Goal: Information Seeking & Learning: Learn about a topic

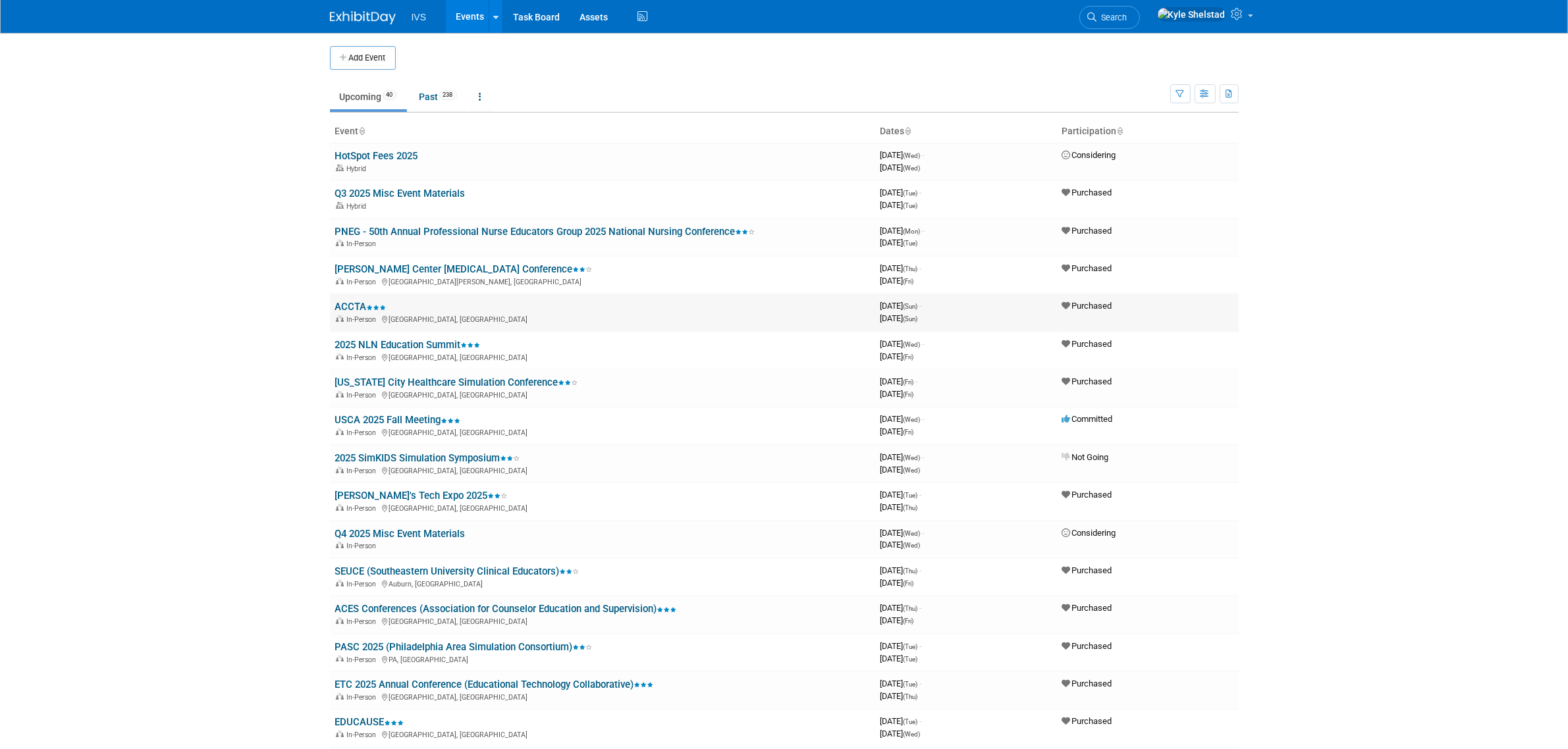
click at [357, 307] on link "ACCTA" at bounding box center [361, 306] width 52 height 12
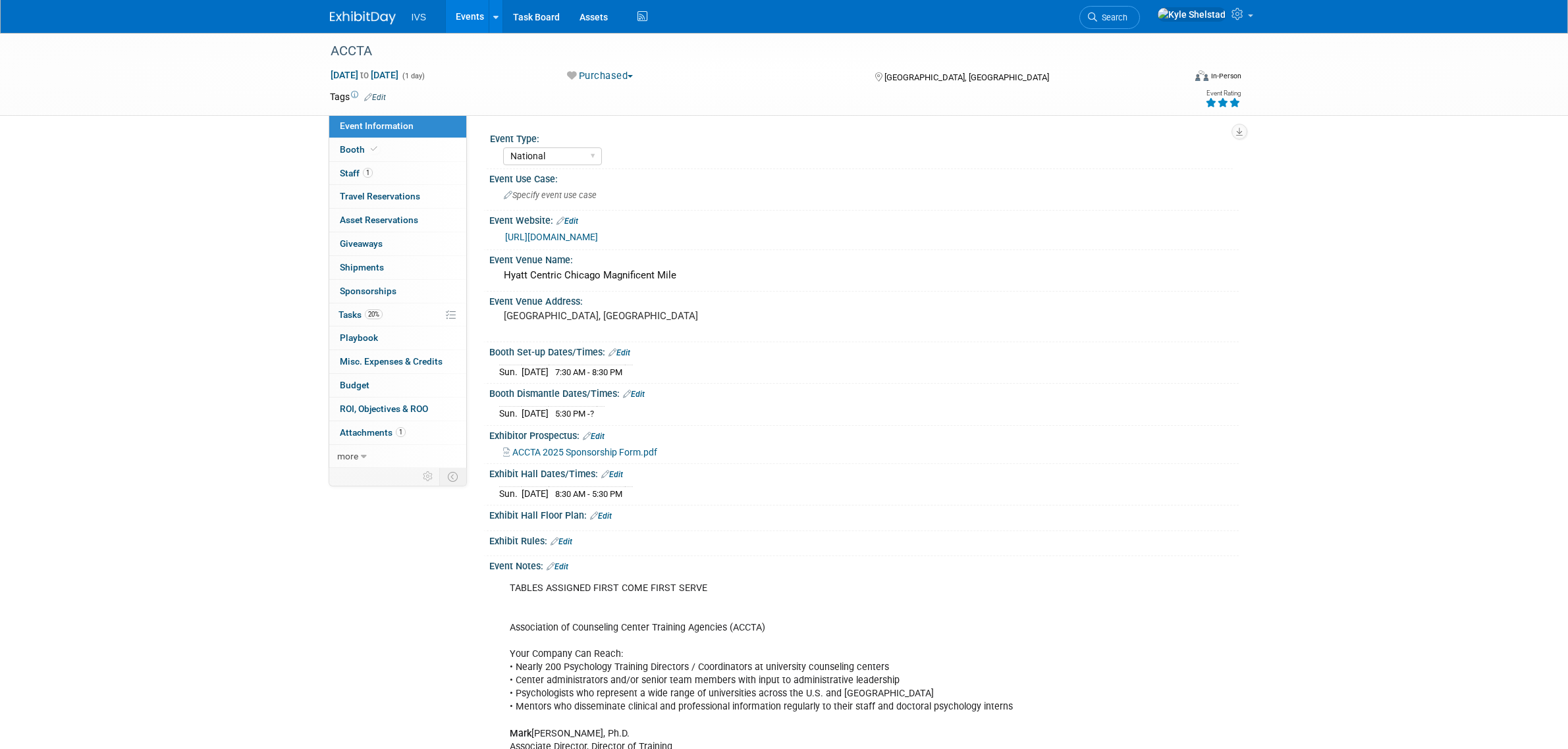
select select "National"
drag, startPoint x: 524, startPoint y: 627, endPoint x: 656, endPoint y: 646, distance: 133.4
click at [656, 646] on div "TABLES ASSIGNED FIRST COME FIRST SERVE Association of Counseling Center Trainin…" at bounding box center [798, 707] width 594 height 264
drag, startPoint x: 657, startPoint y: 646, endPoint x: 626, endPoint y: 647, distance: 31.0
click at [656, 646] on div "TABLES ASSIGNED FIRST COME FIRST SERVE Association of Counseling Center Trainin…" at bounding box center [798, 707] width 594 height 264
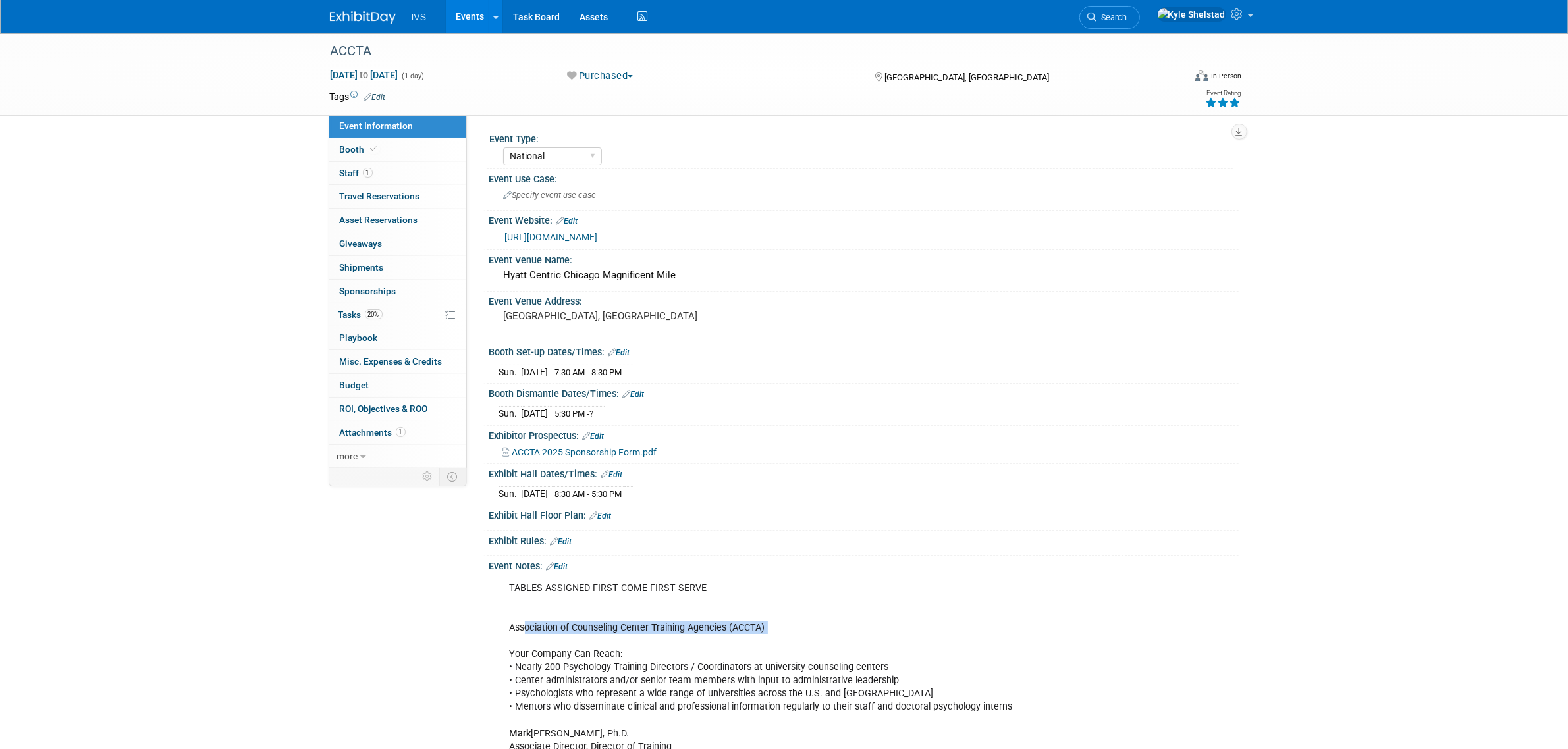
click at [582, 639] on div "TABLES ASSIGNED FIRST COME FIRST SERVE Association of Counseling Center Trainin…" at bounding box center [798, 707] width 594 height 264
click at [566, 663] on div "TABLES ASSIGNED FIRST COME FIRST SERVE Association of Counseling Center Trainin…" at bounding box center [798, 707] width 594 height 264
drag, startPoint x: 614, startPoint y: 676, endPoint x: 786, endPoint y: 692, distance: 172.7
click at [775, 689] on div "TABLES ASSIGNED FIRST COME FIRST SERVE Association of Counseling Center Trainin…" at bounding box center [798, 707] width 594 height 264
click at [786, 692] on div "TABLES ASSIGNED FIRST COME FIRST SERVE Association of Counseling Center Trainin…" at bounding box center [798, 707] width 594 height 264
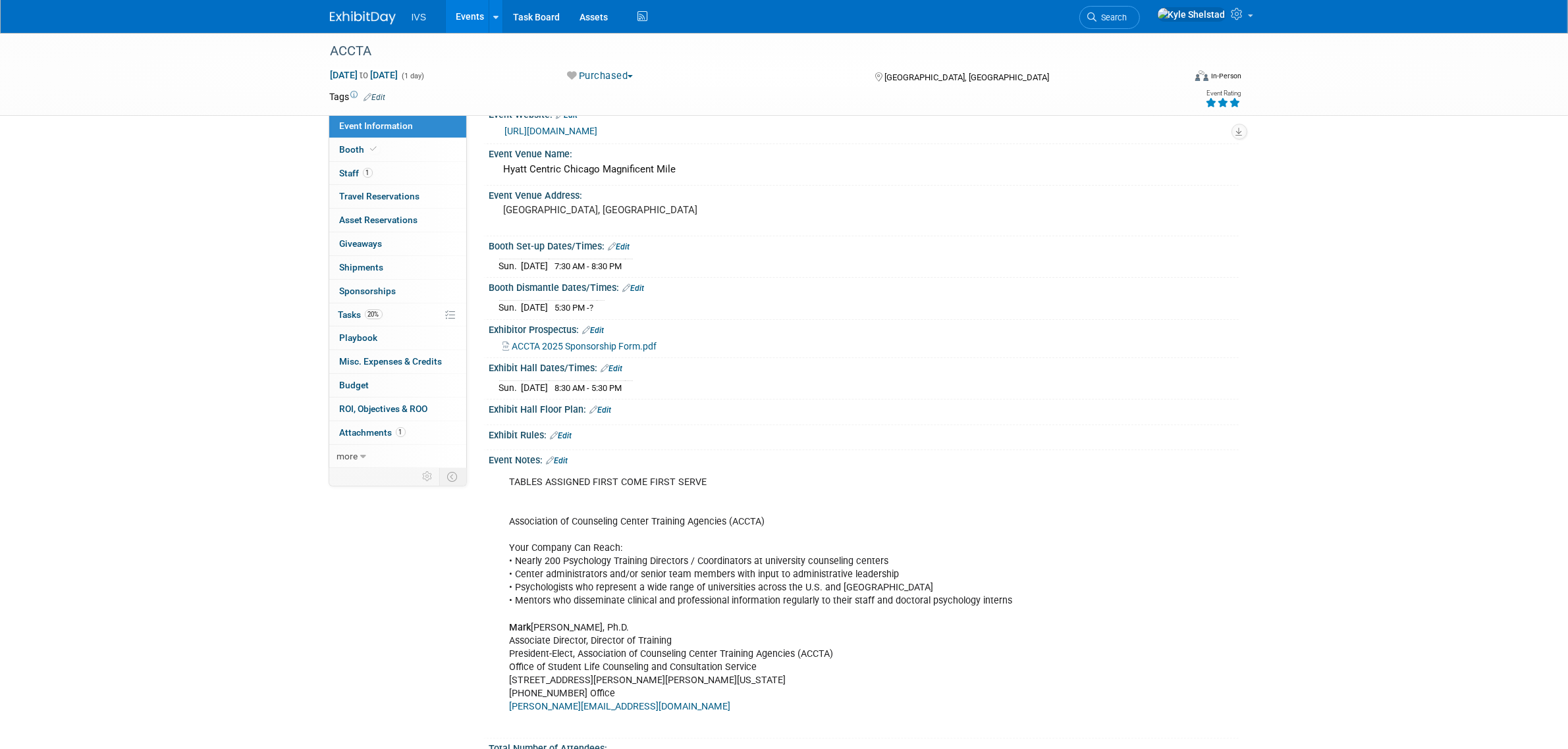
scroll to position [110, 0]
click at [458, 22] on link "Events" at bounding box center [470, 16] width 48 height 33
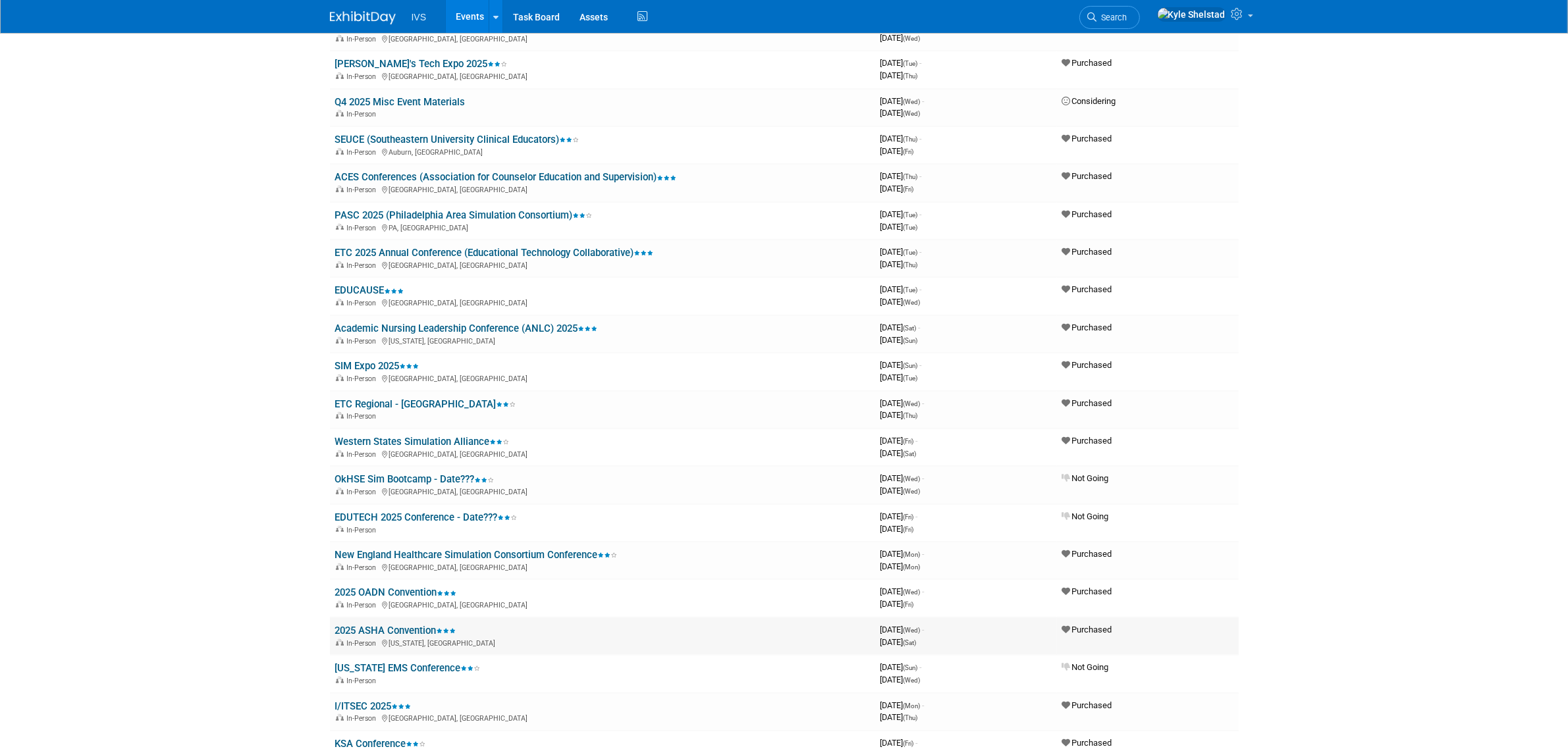
scroll to position [439, 0]
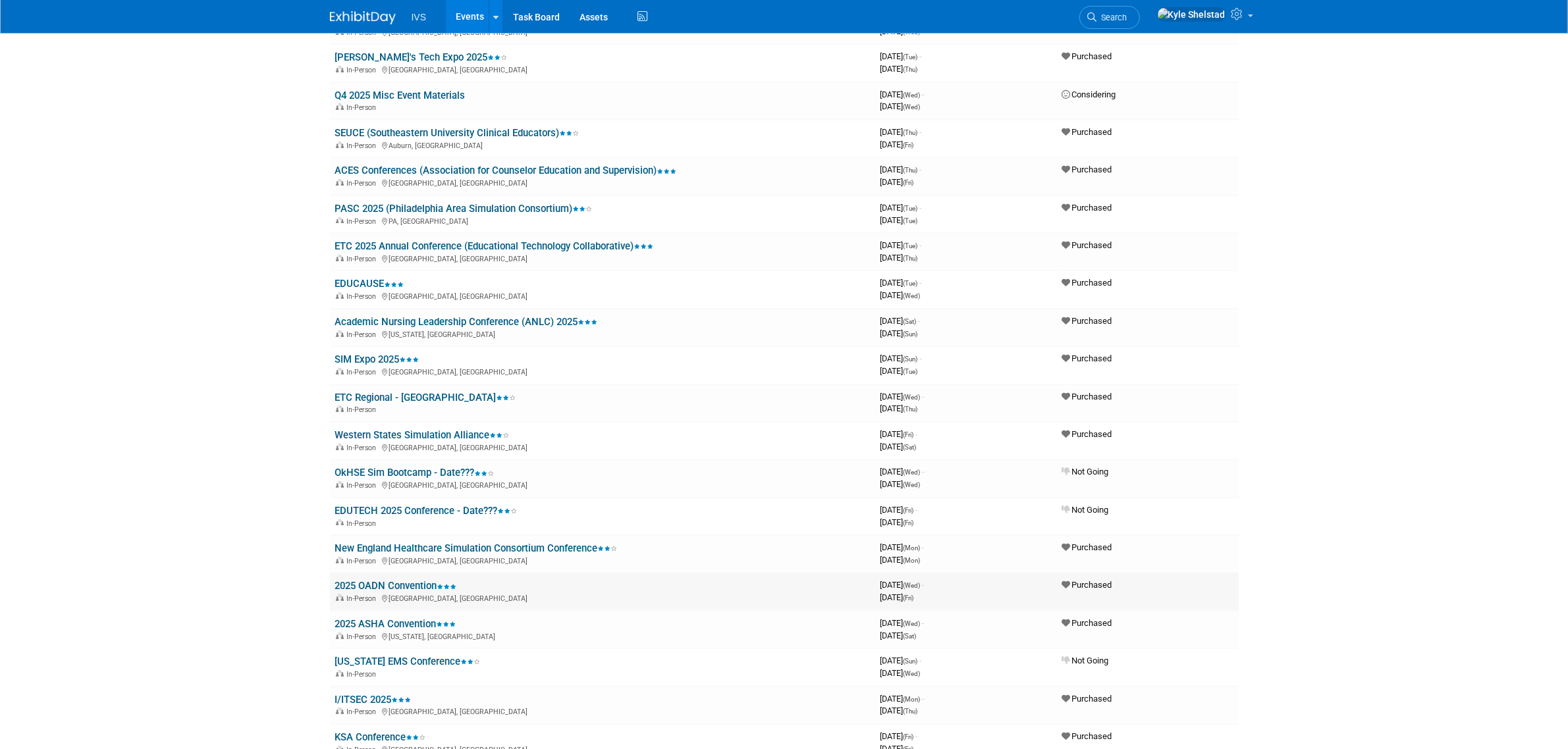
click at [387, 580] on link "2025 OADN Convention" at bounding box center [396, 585] width 122 height 12
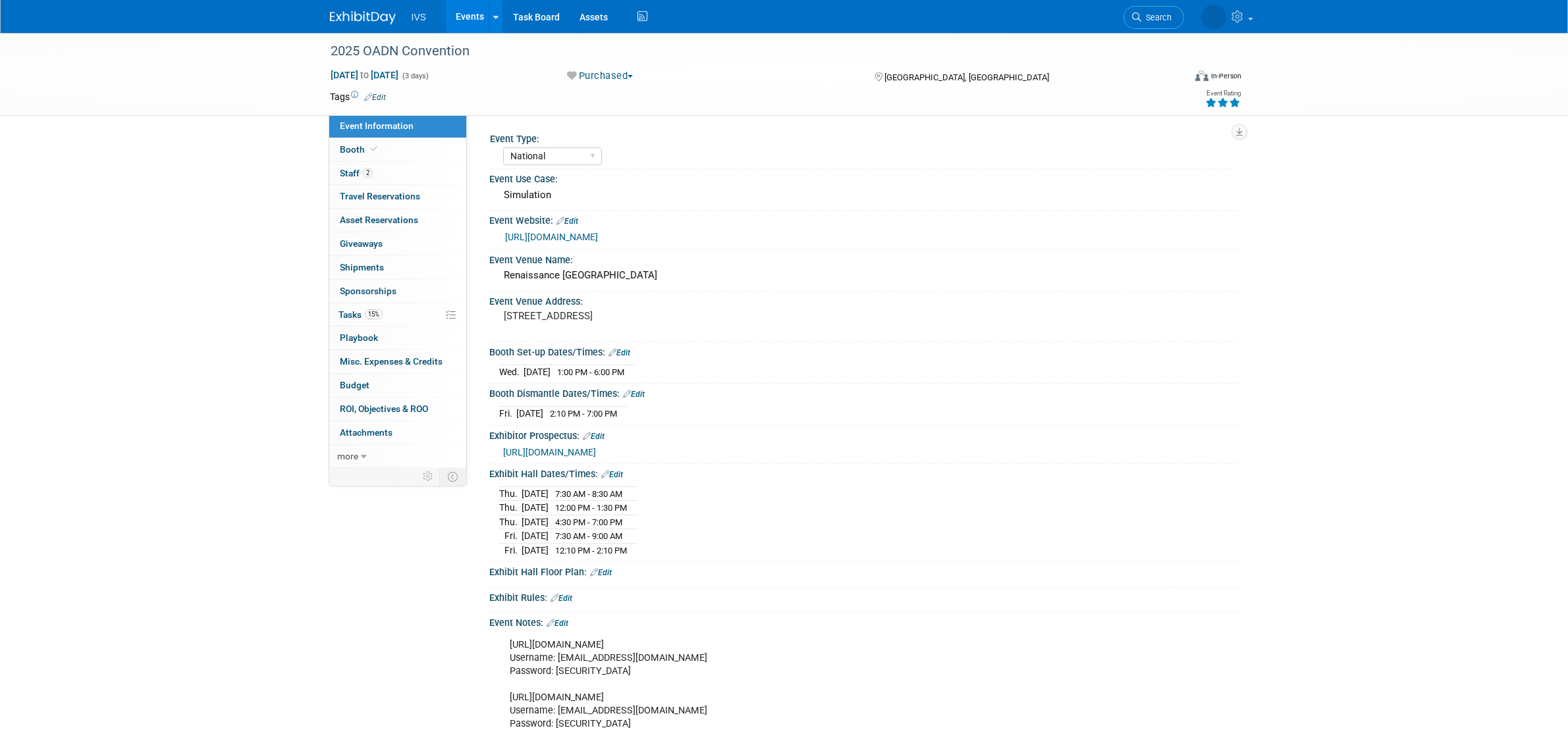
select select "National"
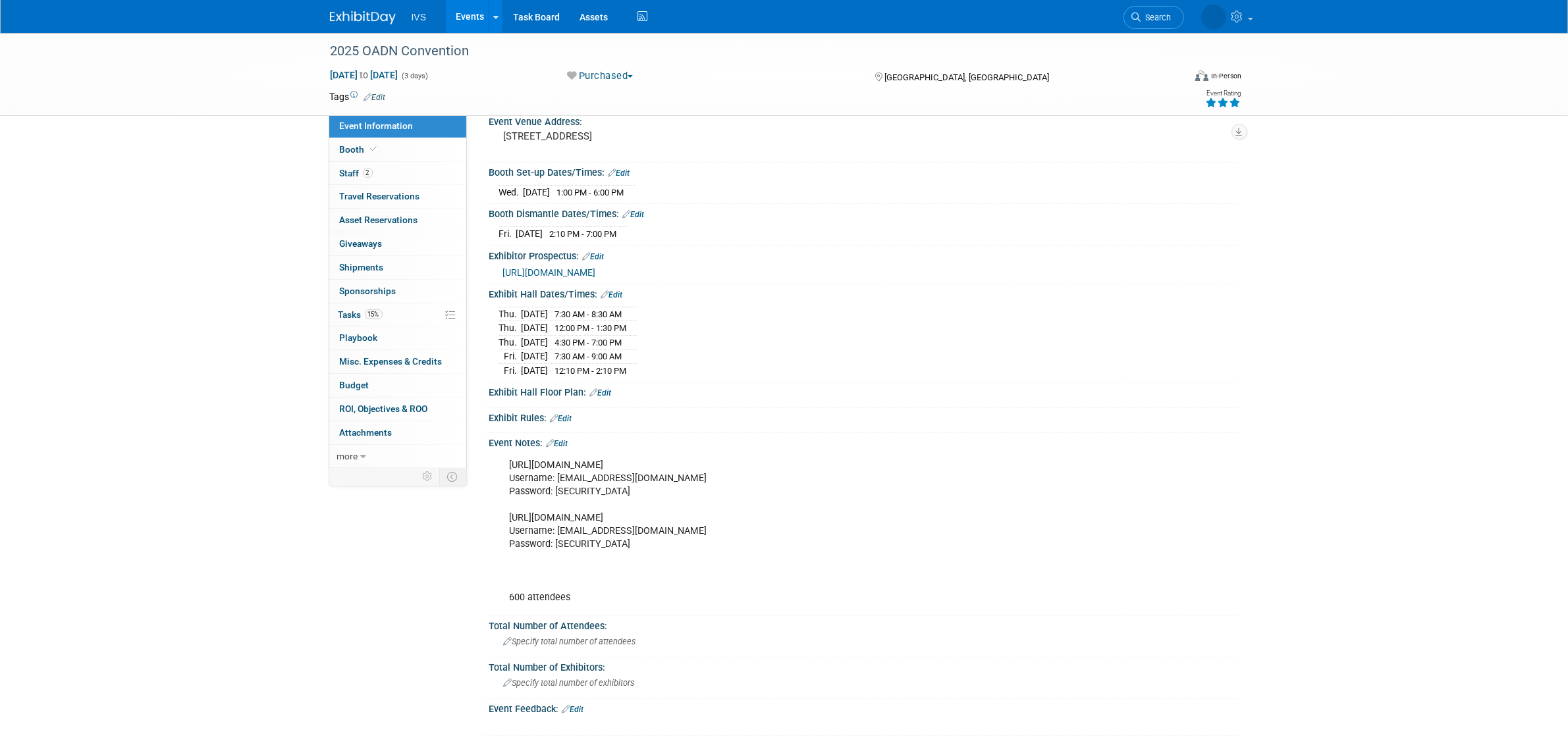
scroll to position [219, 0]
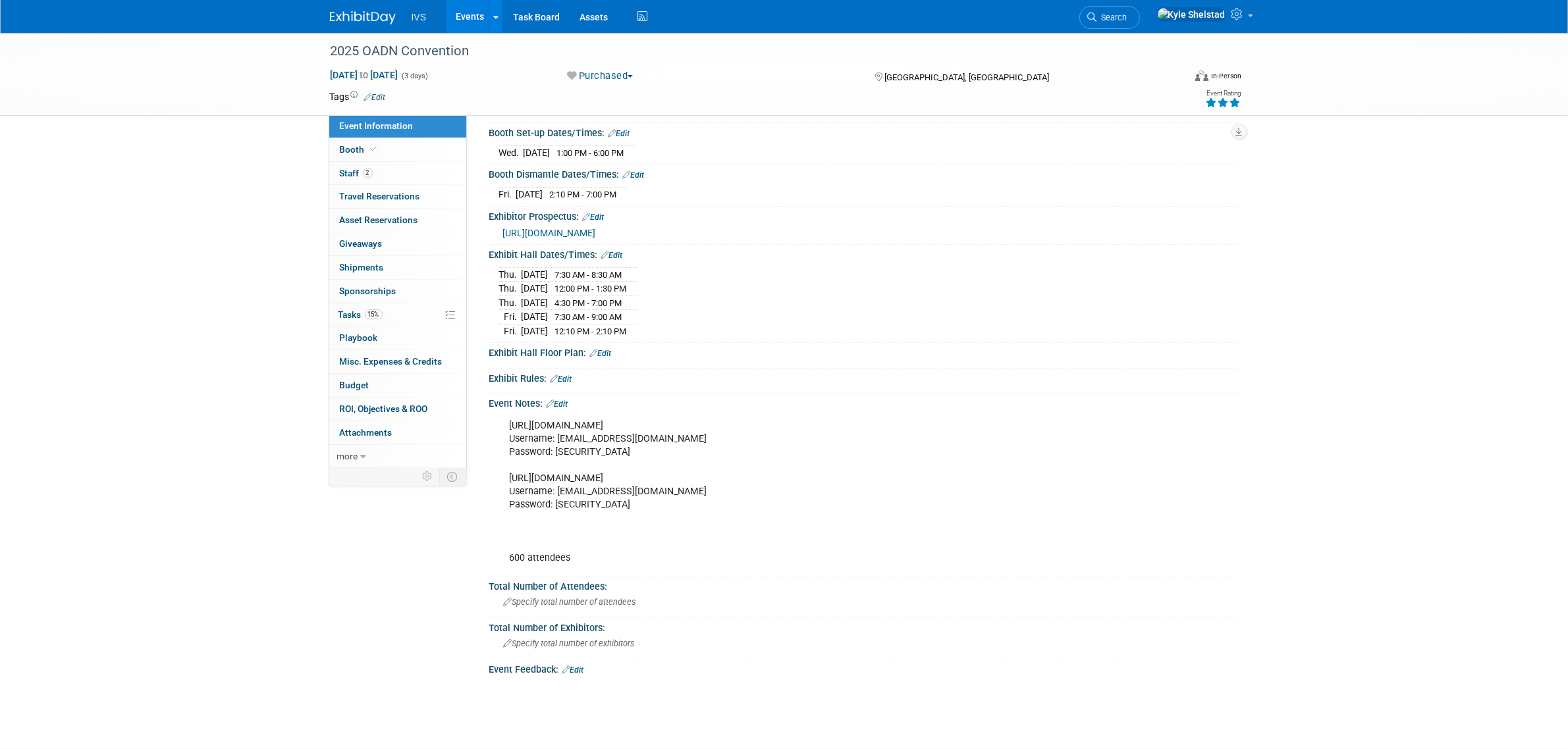
drag, startPoint x: 624, startPoint y: 481, endPoint x: 504, endPoint y: 484, distance: 120.0
click at [504, 484] on div "[URL][DOMAIN_NAME] Username: [EMAIL_ADDRESS][DOMAIN_NAME] Password: [SECURITY_D…" at bounding box center [798, 492] width 594 height 159
copy div "[URL][DOMAIN_NAME]"
click at [403, 169] on link "2 Staff 2" at bounding box center [398, 173] width 137 height 23
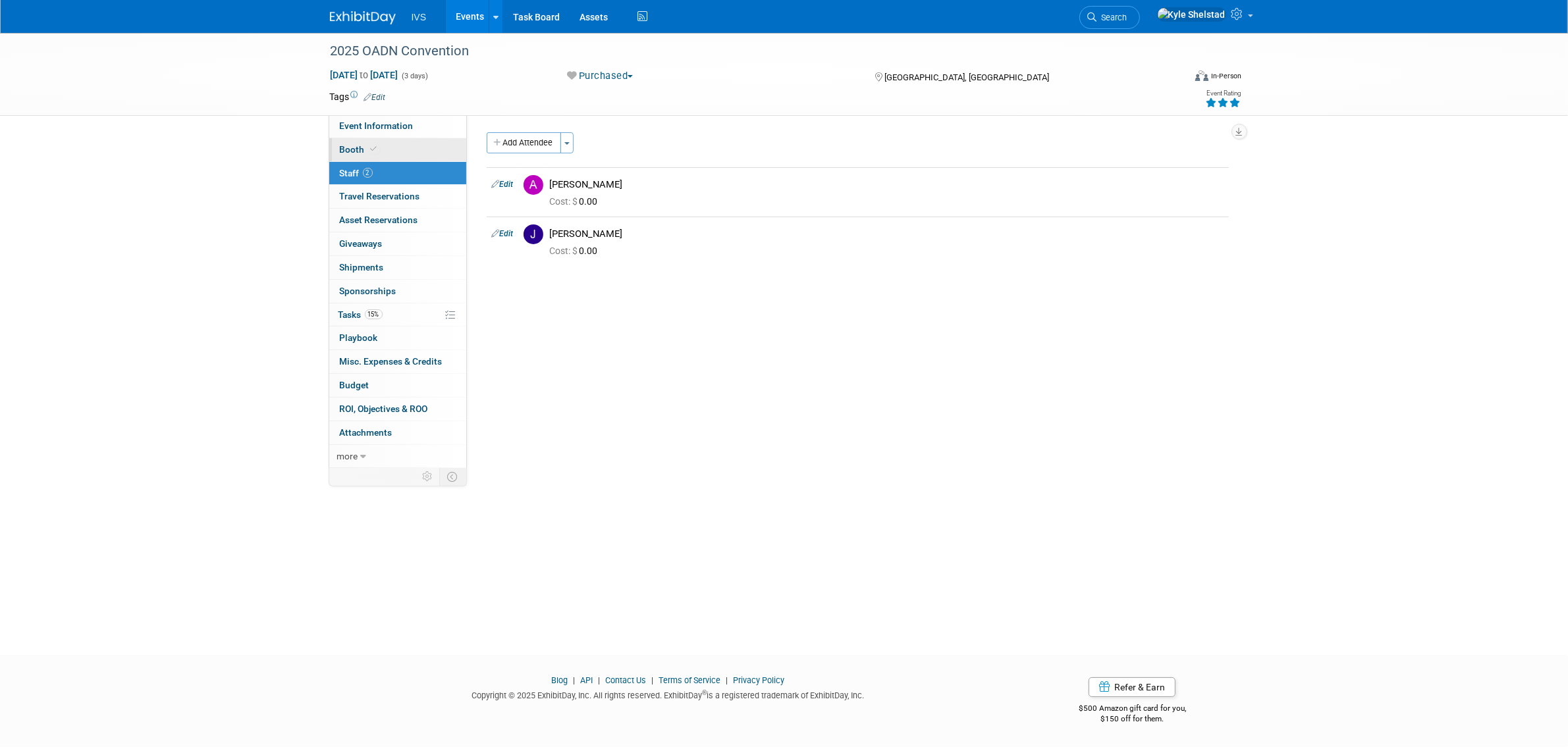
click at [382, 152] on link "Booth" at bounding box center [398, 149] width 137 height 23
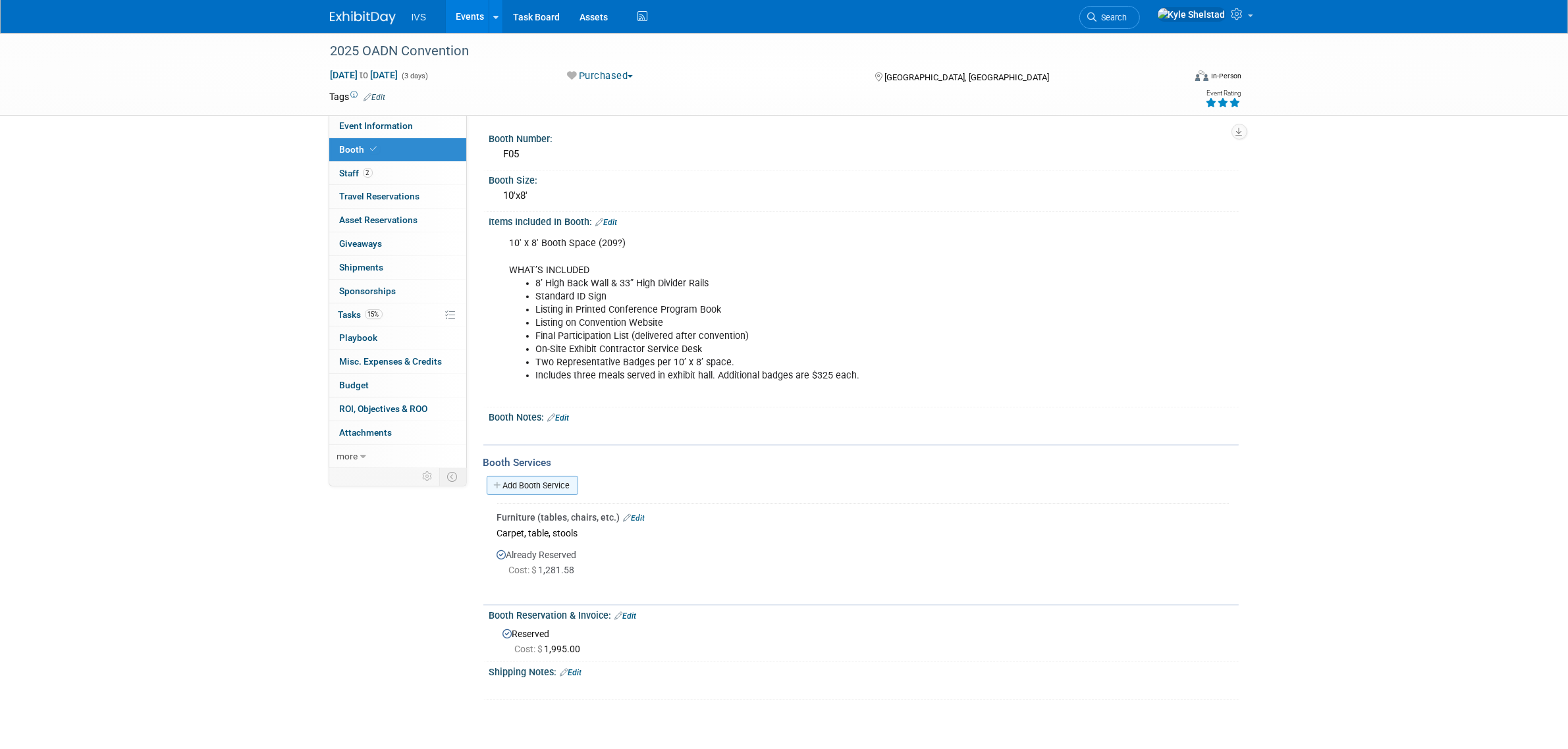
click at [523, 487] on link "Add Booth Service" at bounding box center [533, 485] width 92 height 19
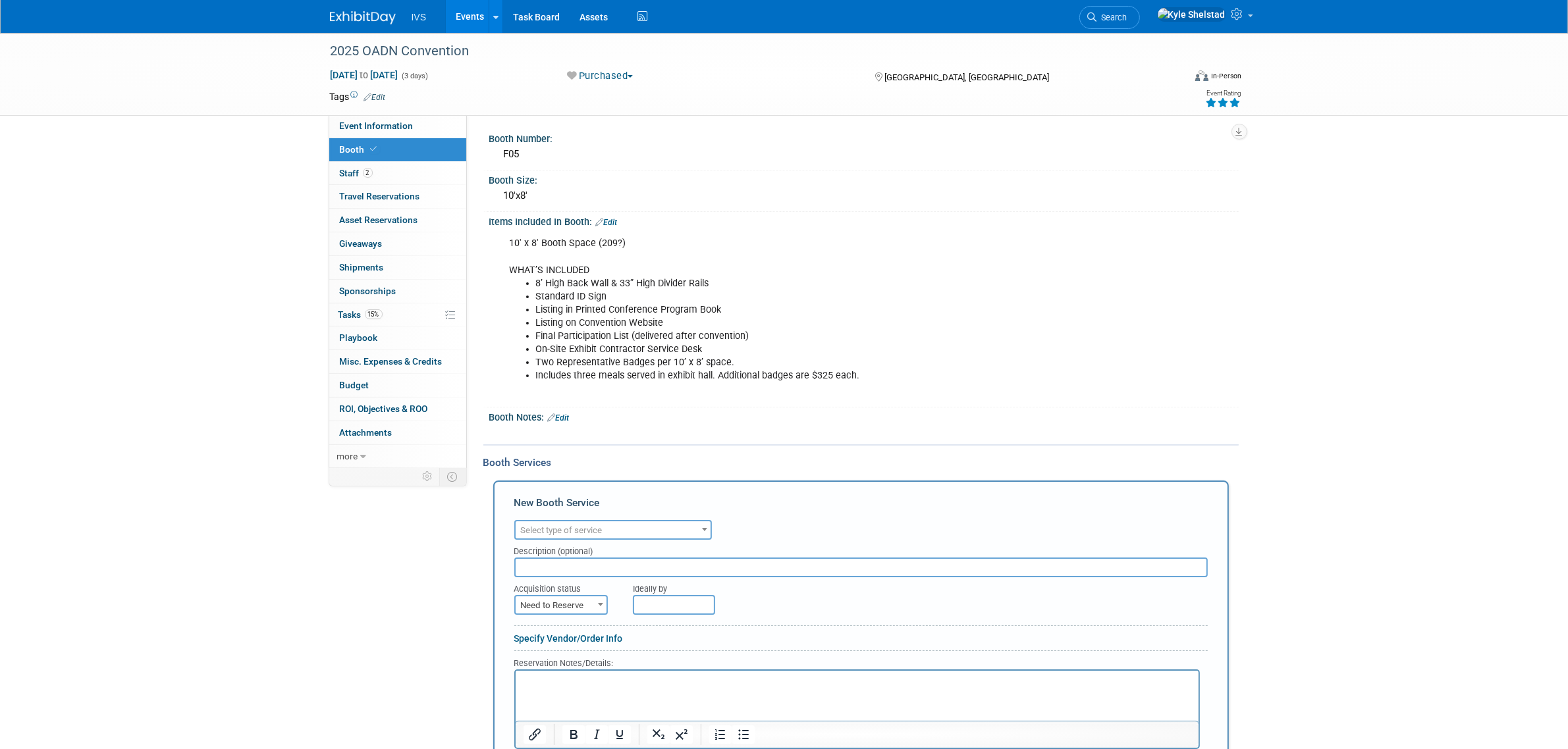
click at [565, 534] on span "Select type of service" at bounding box center [613, 531] width 195 height 19
type input "lead"
select select "7"
click at [578, 598] on span "Need to Reserve" at bounding box center [561, 605] width 91 height 19
select select "2"
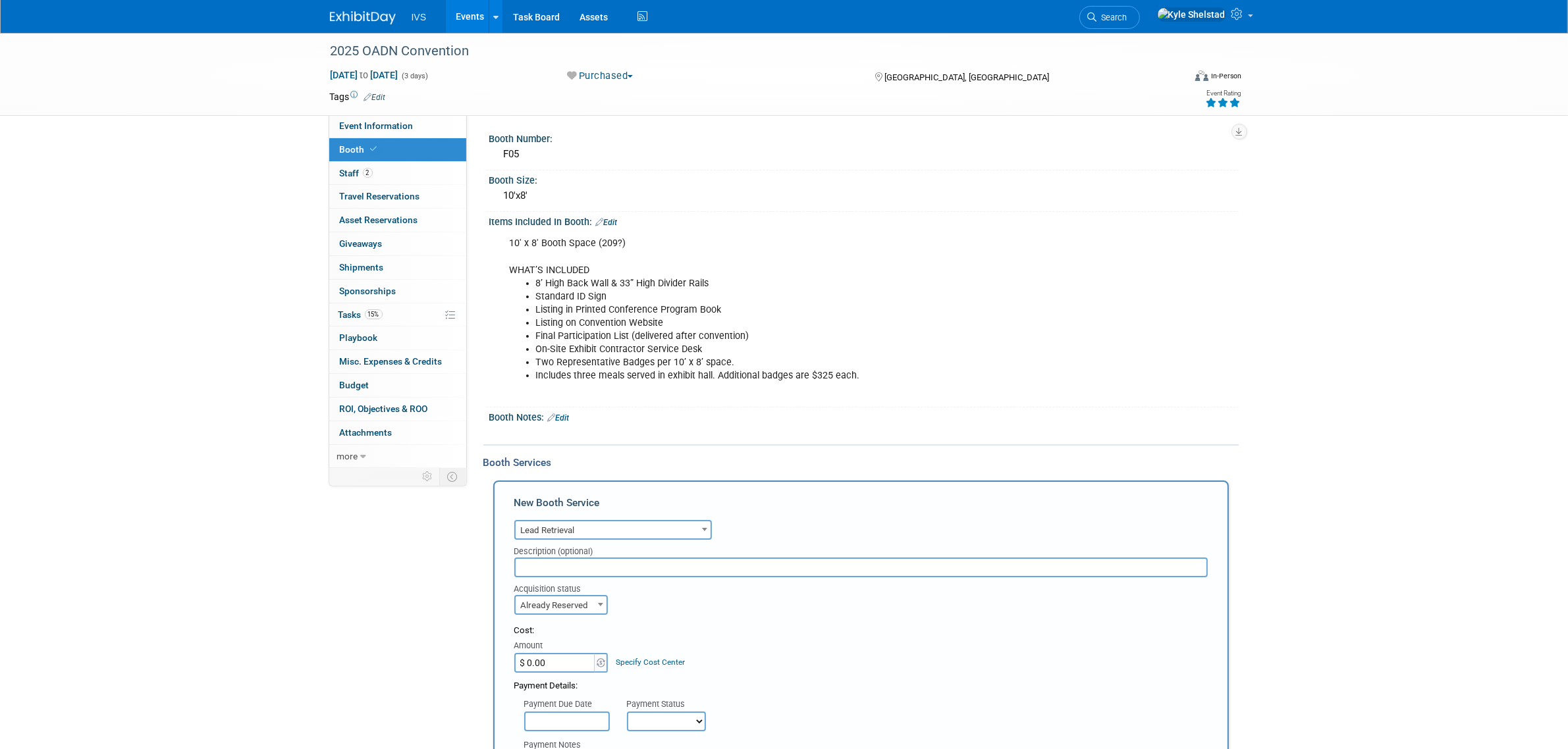
click at [558, 653] on input "$ 0.00" at bounding box center [556, 663] width 82 height 19
type input "$ 400.00"
click at [689, 630] on div "Cost:" at bounding box center [861, 631] width 694 height 13
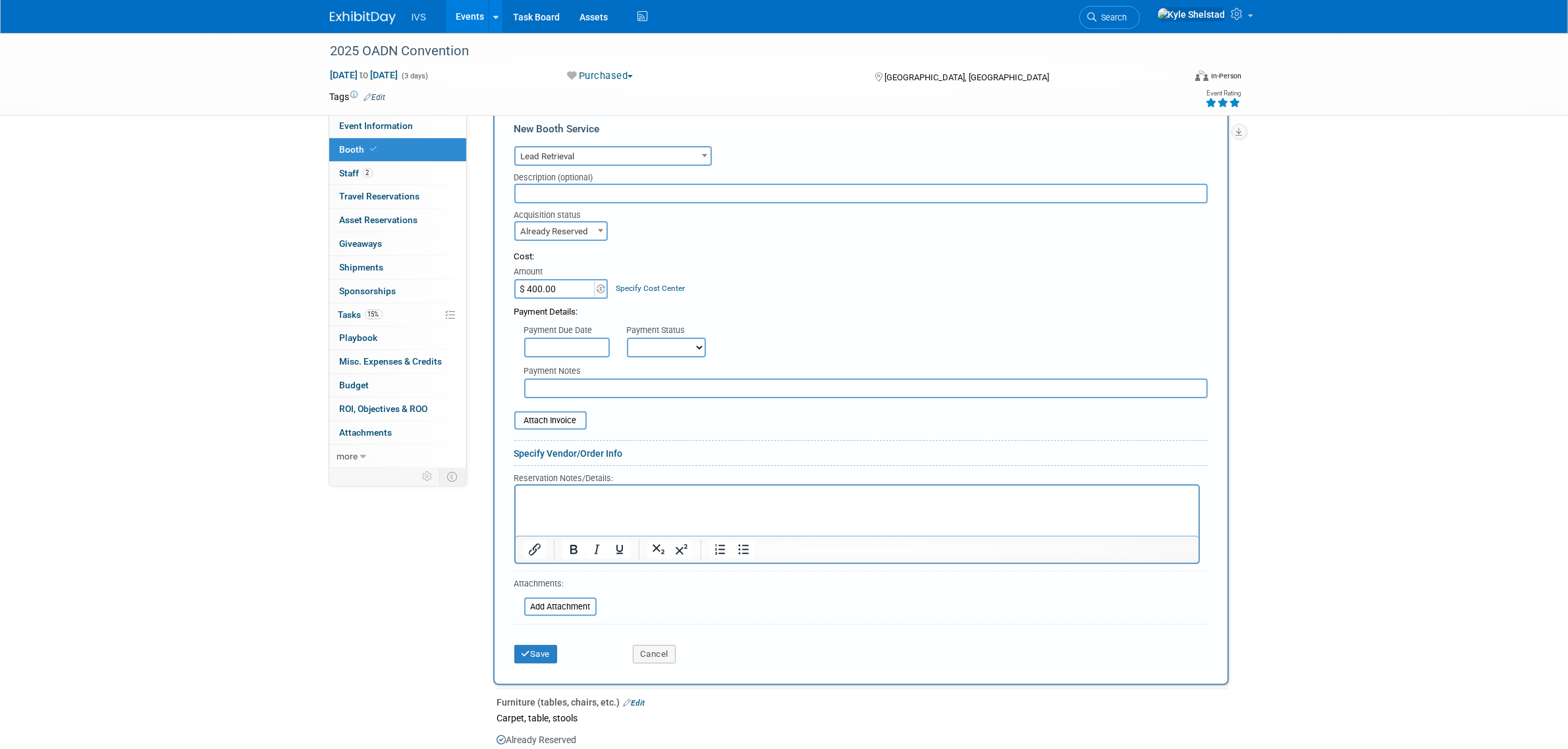
scroll to position [384, 0]
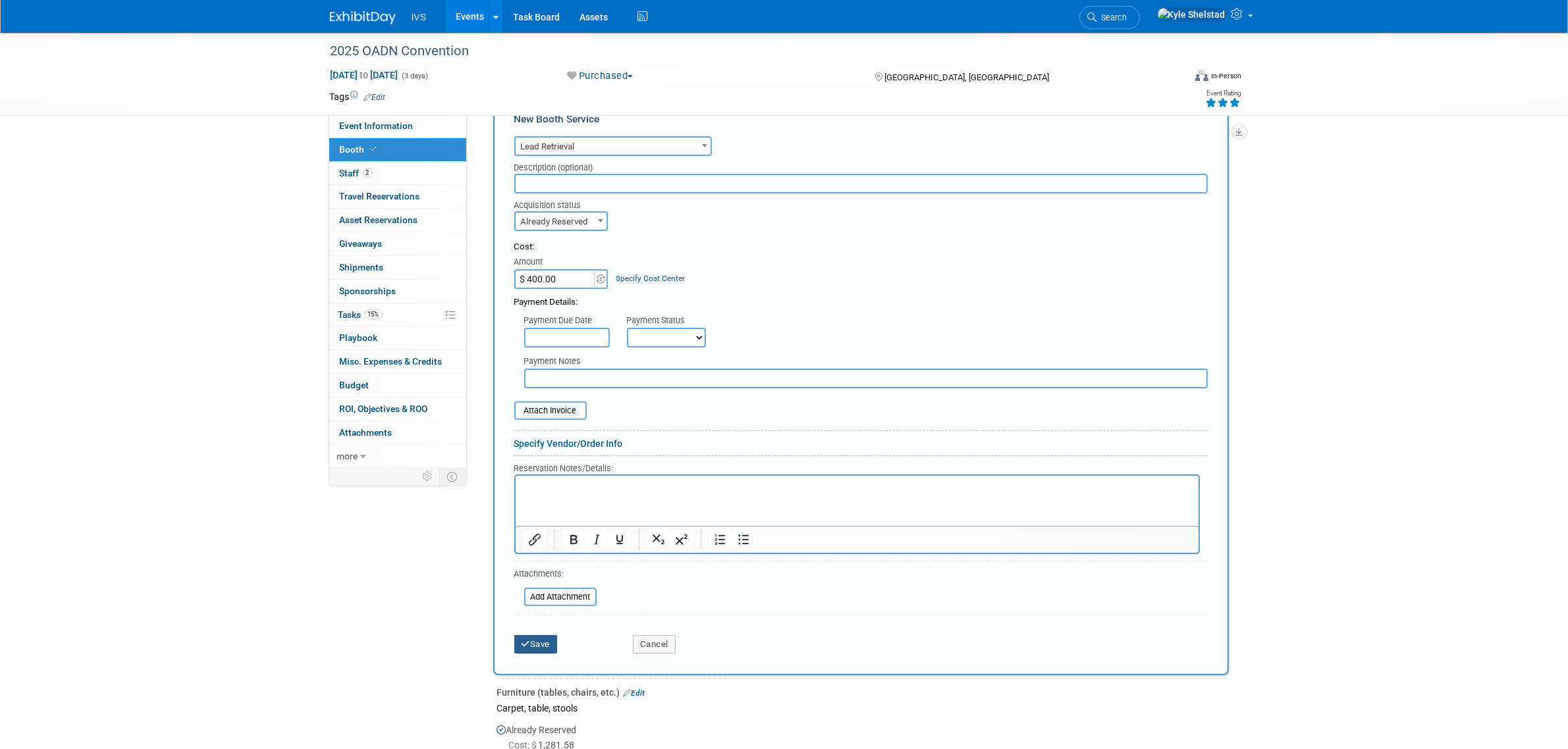
click at [558, 635] on button "Save" at bounding box center [536, 644] width 44 height 19
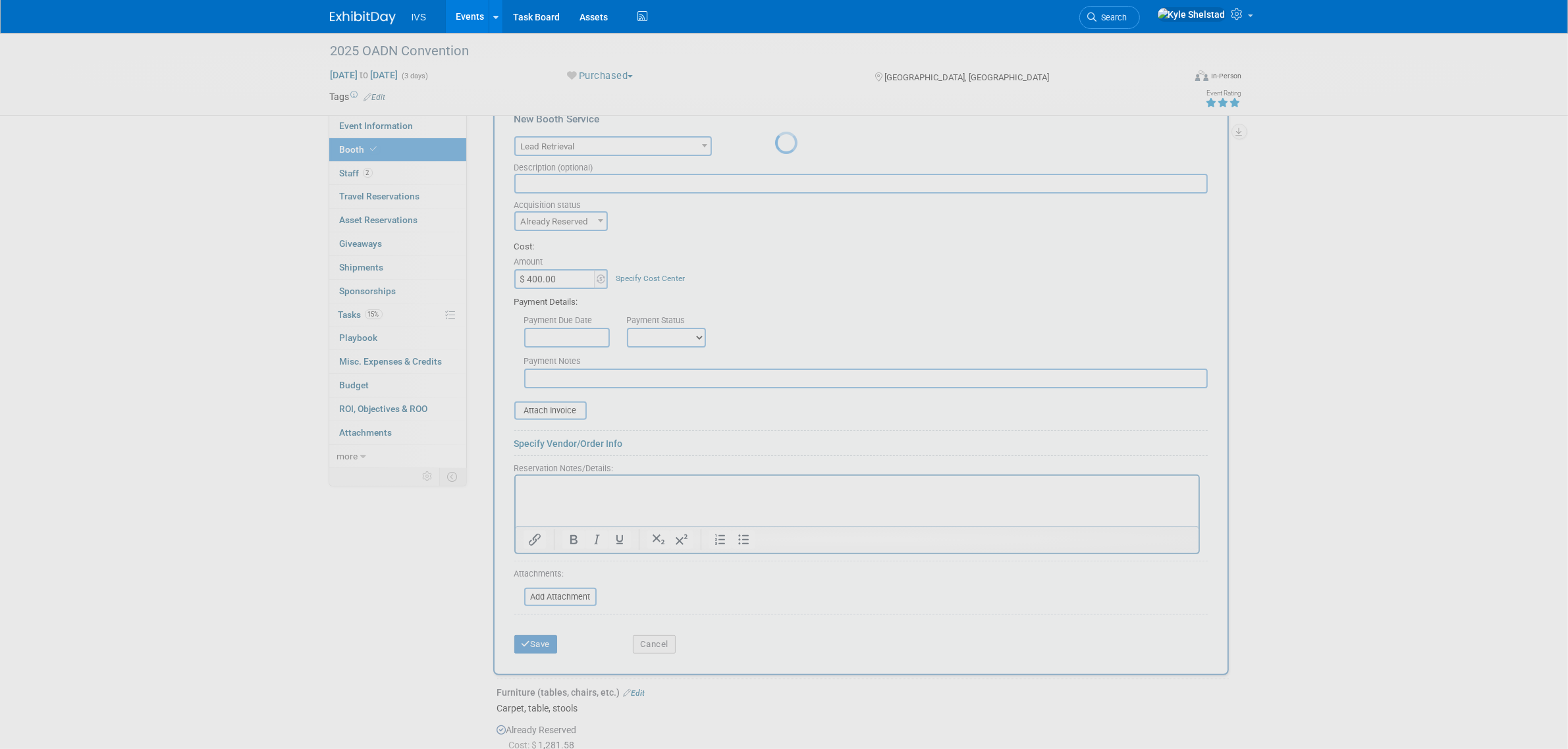
scroll to position [160, 0]
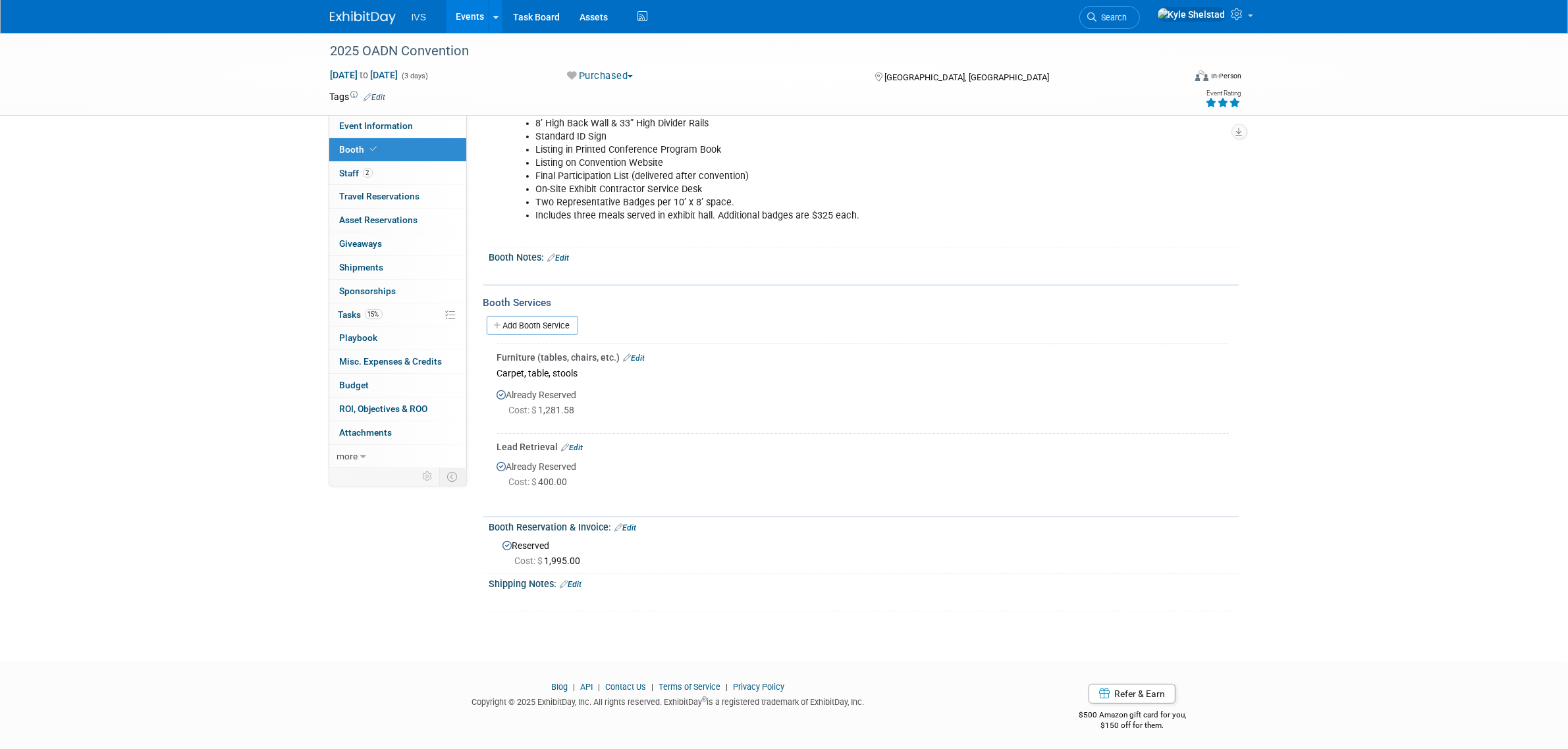
click at [471, 14] on link "Events" at bounding box center [470, 16] width 48 height 33
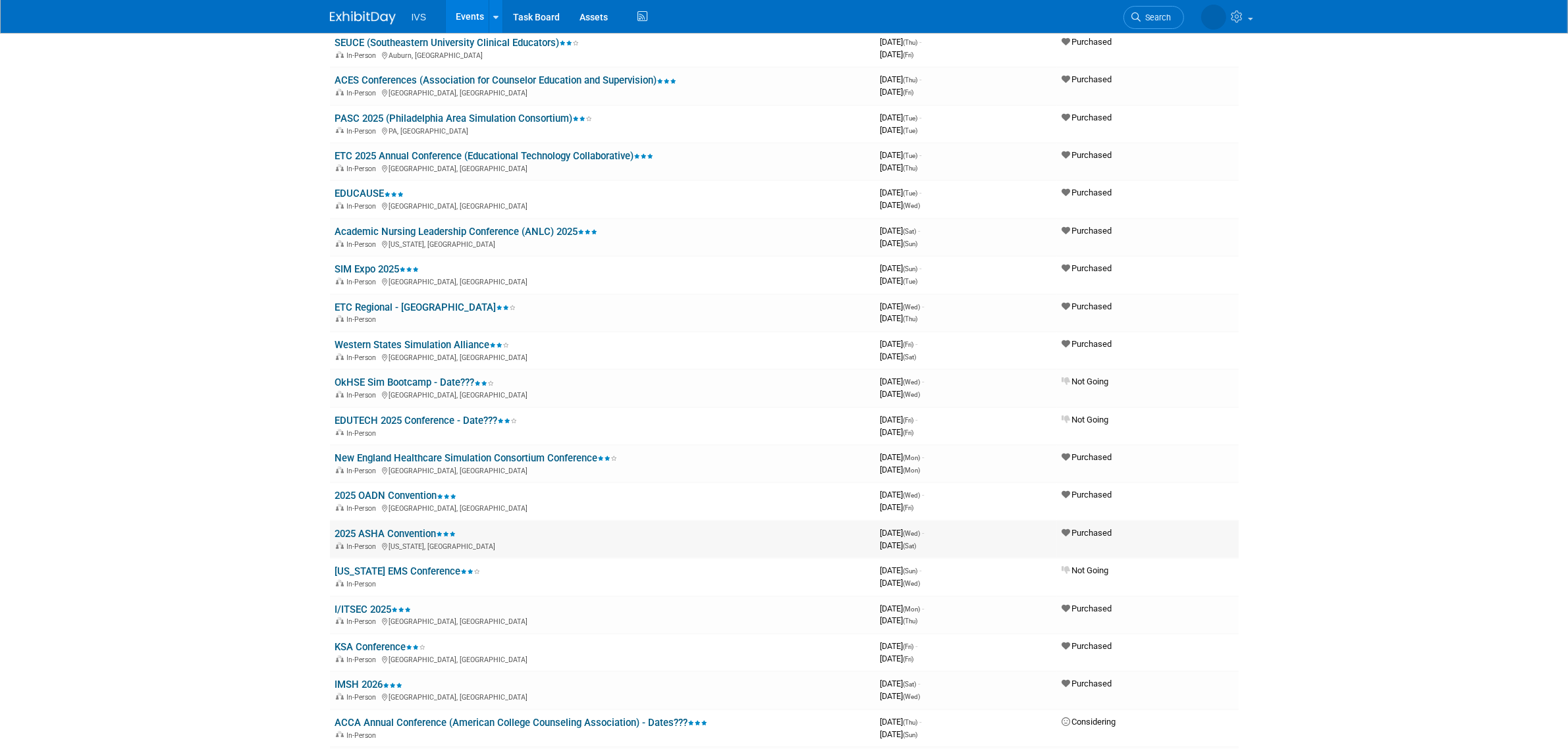
scroll to position [548, 0]
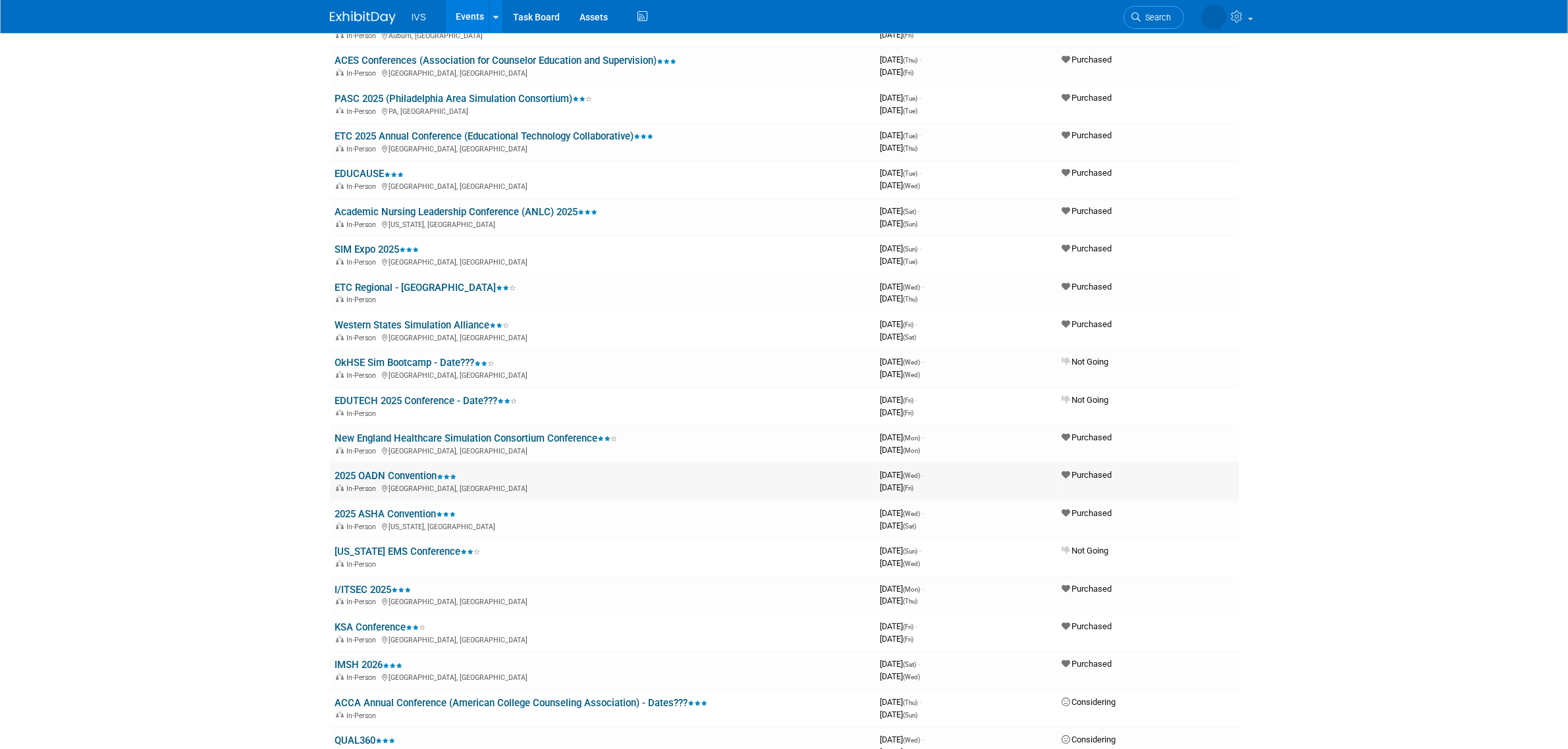
click at [367, 470] on link "2025 OADN Convention" at bounding box center [396, 476] width 122 height 12
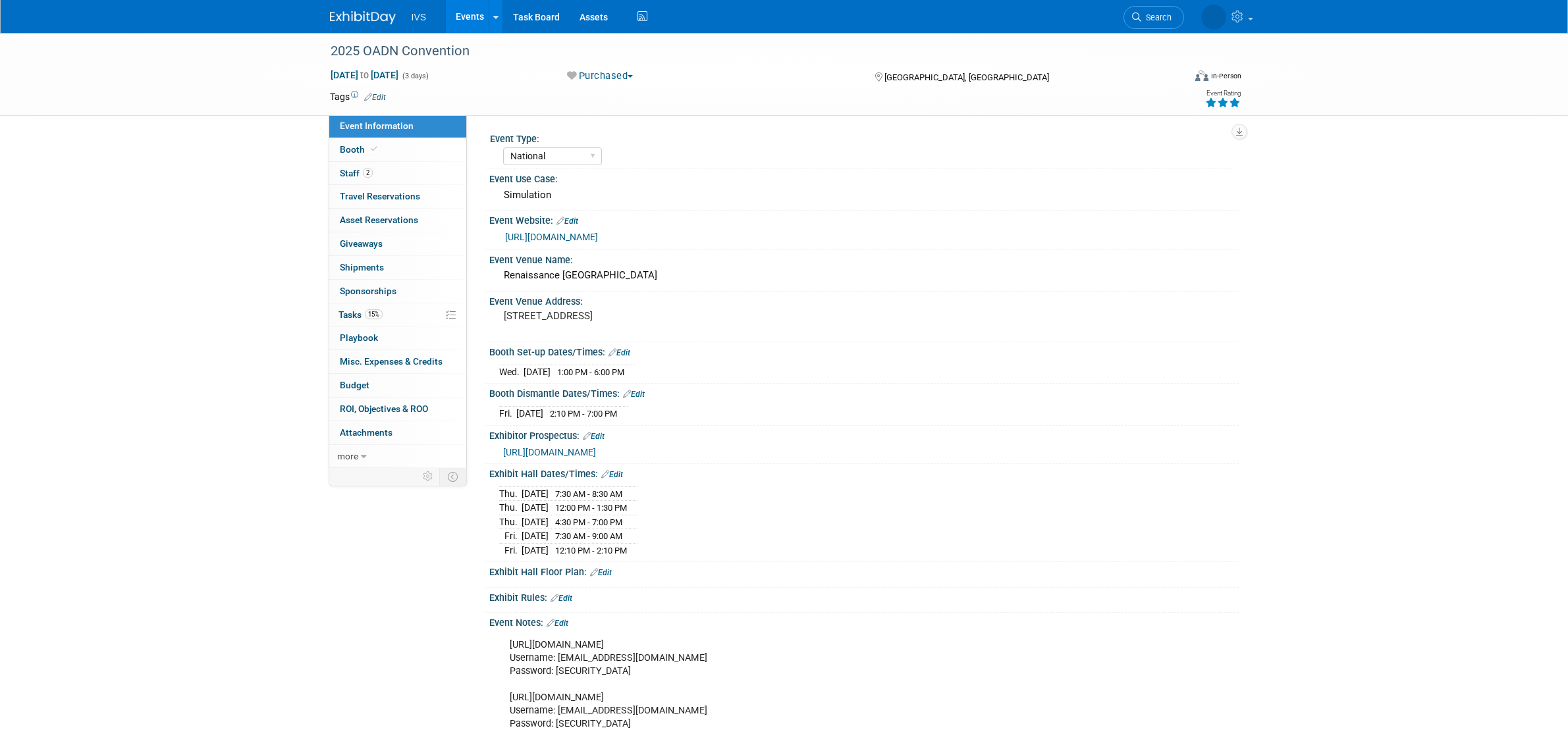
select select "National"
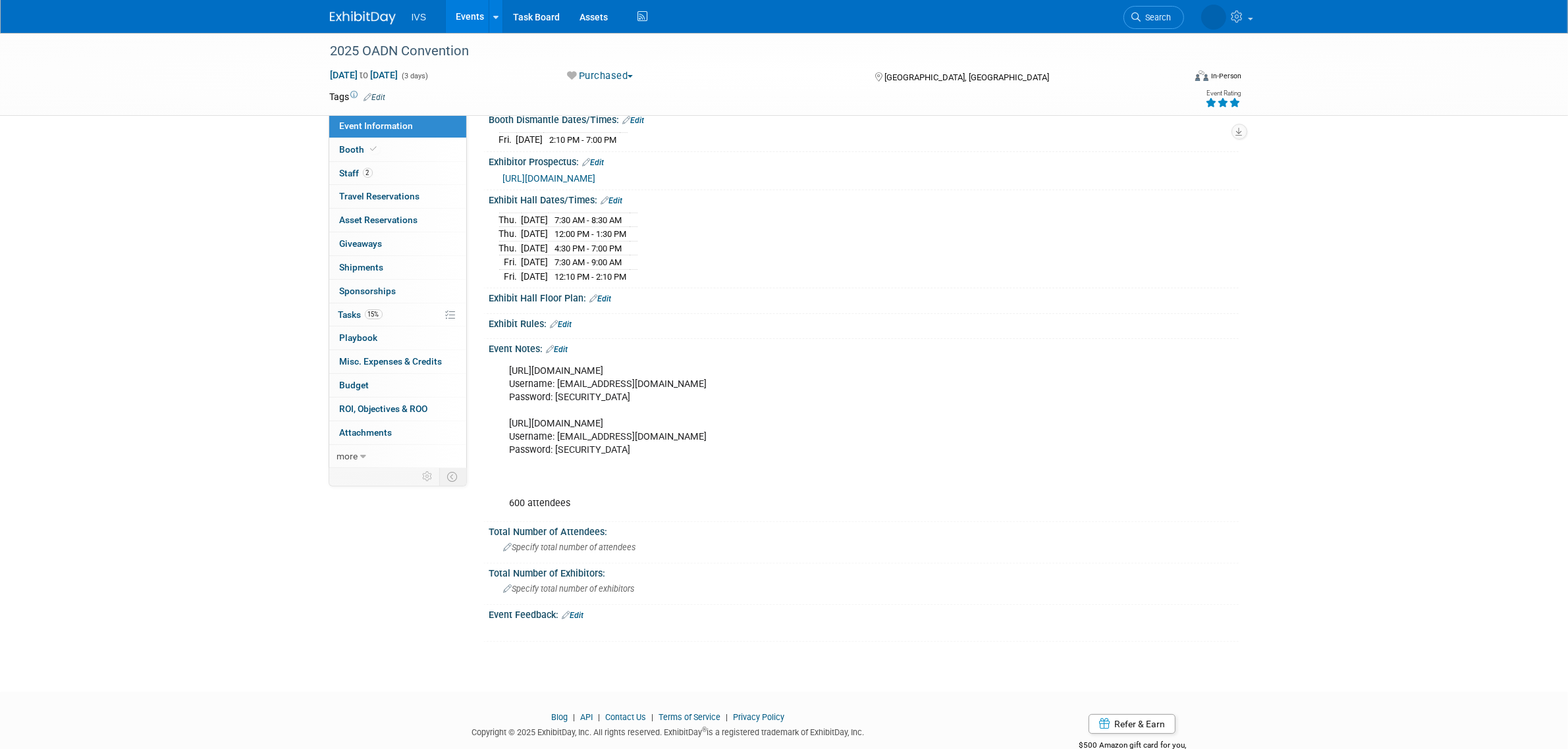
click at [560, 353] on link "Edit" at bounding box center [557, 349] width 22 height 9
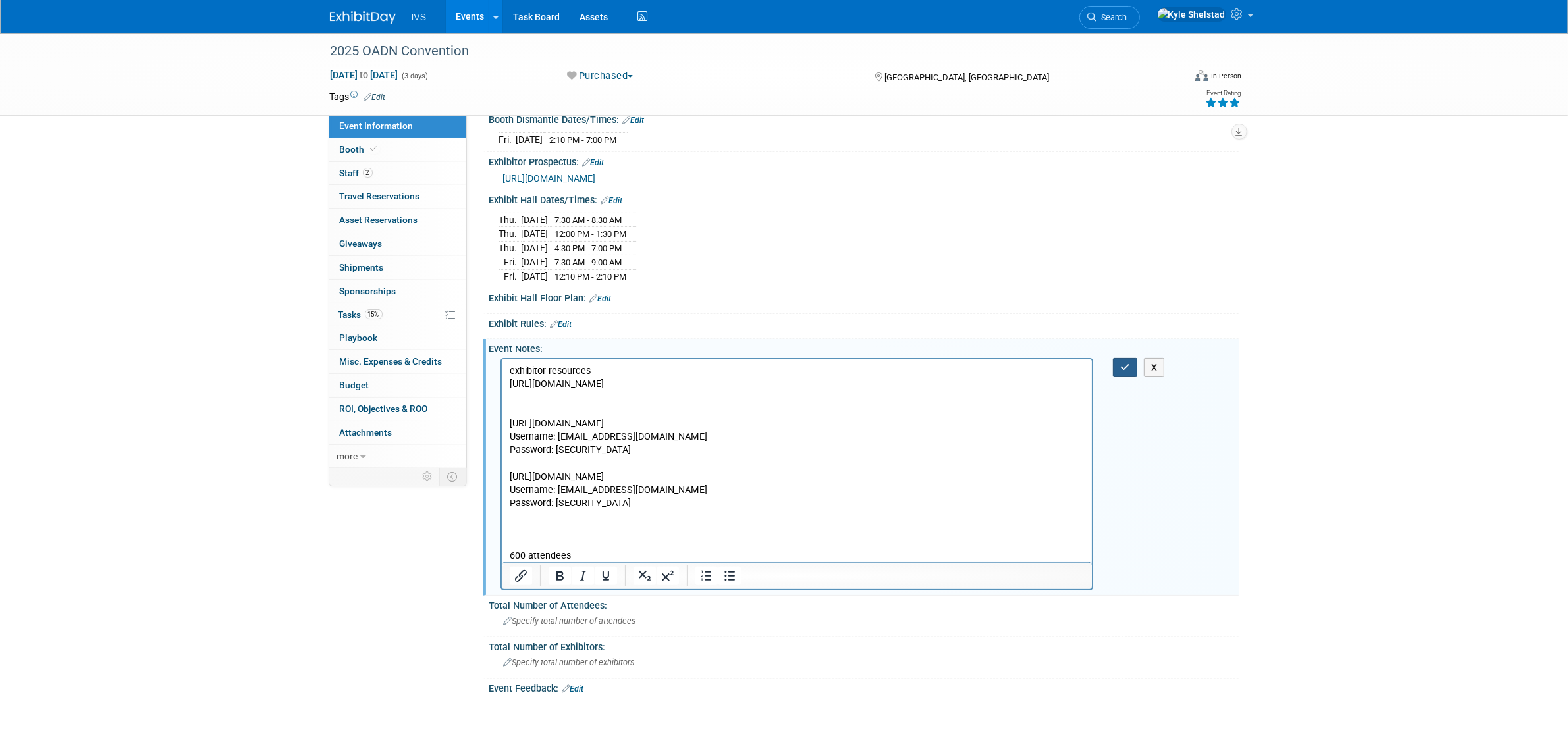
click at [1130, 376] on button "button" at bounding box center [1125, 368] width 24 height 19
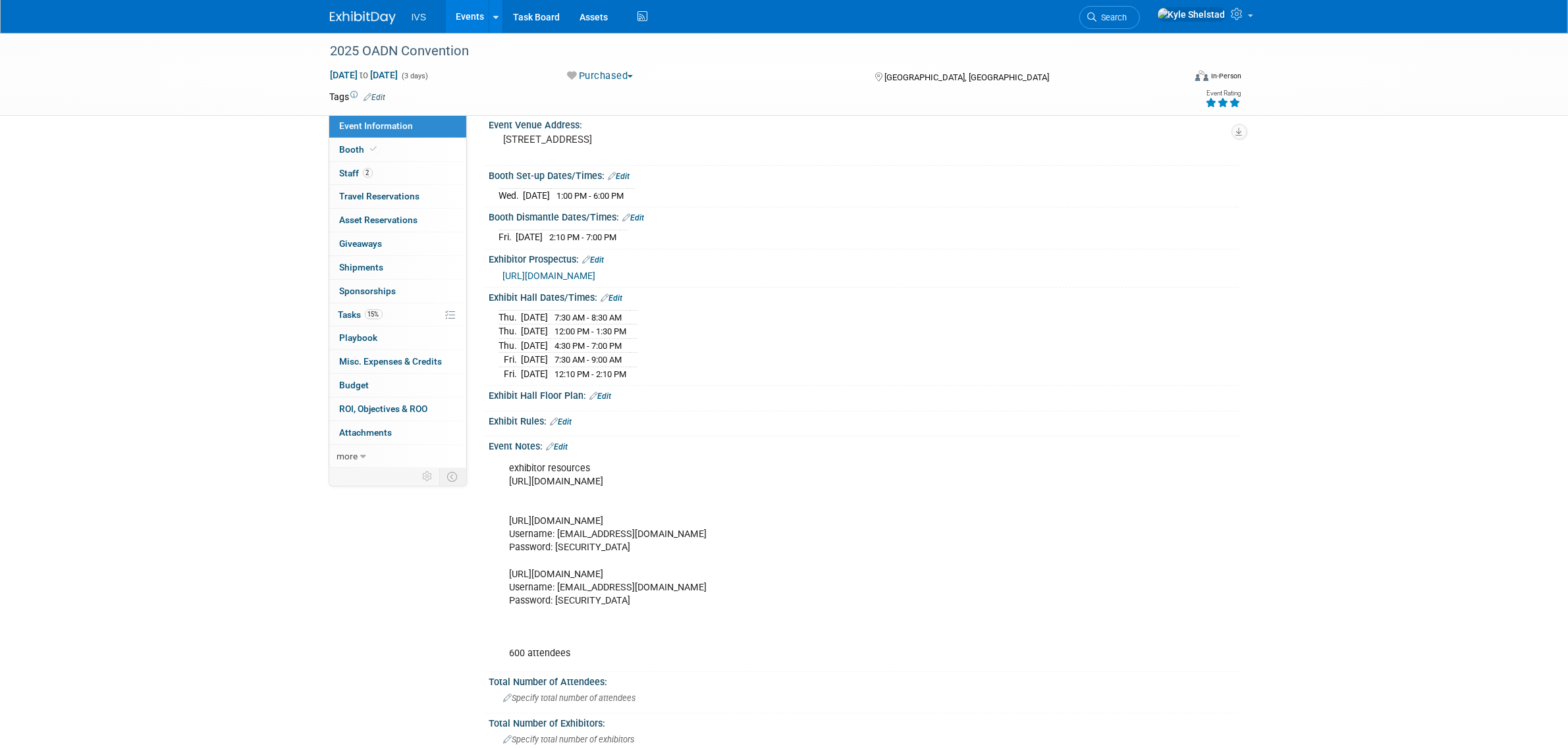
scroll to position [164, 0]
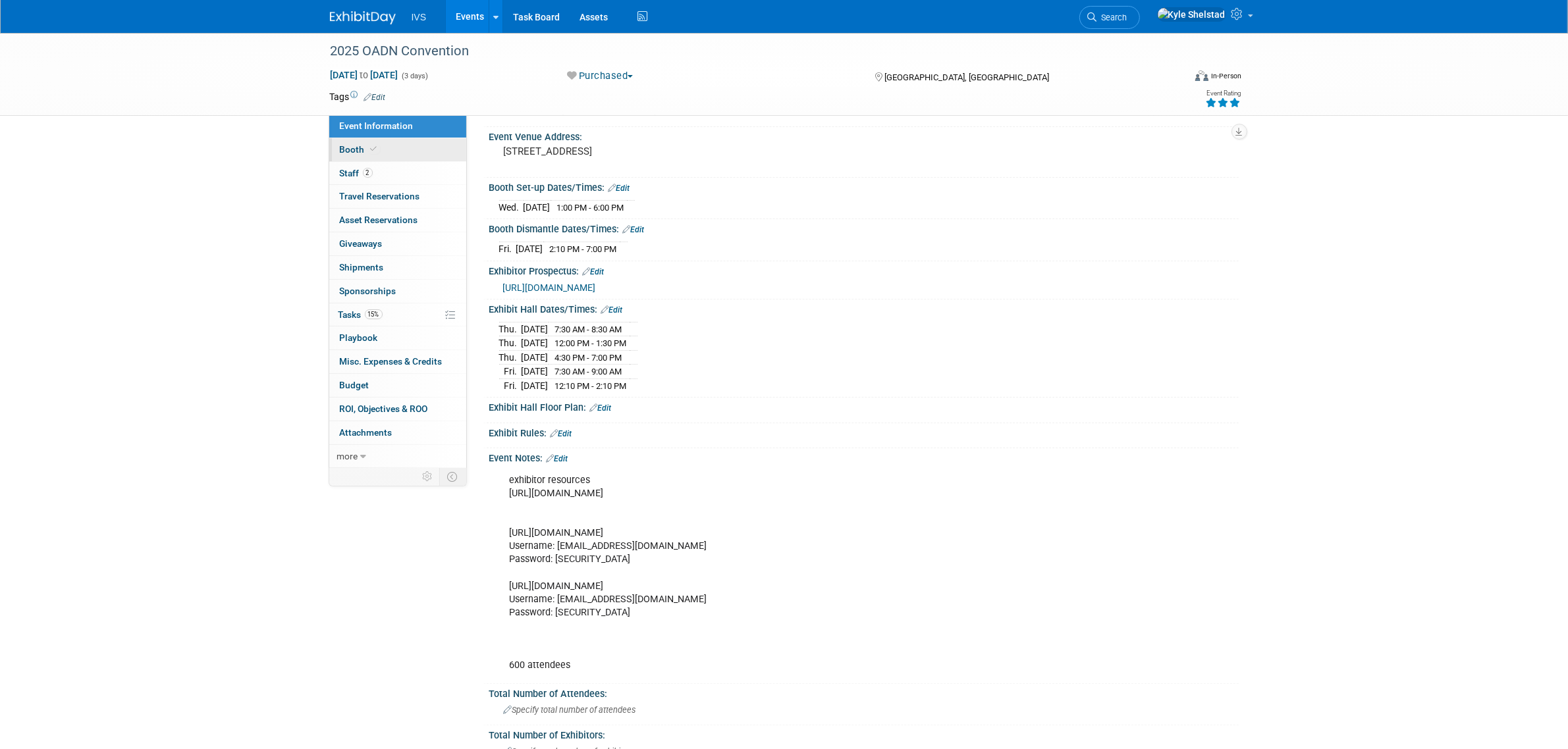
click at [386, 152] on link "Booth" at bounding box center [398, 149] width 137 height 23
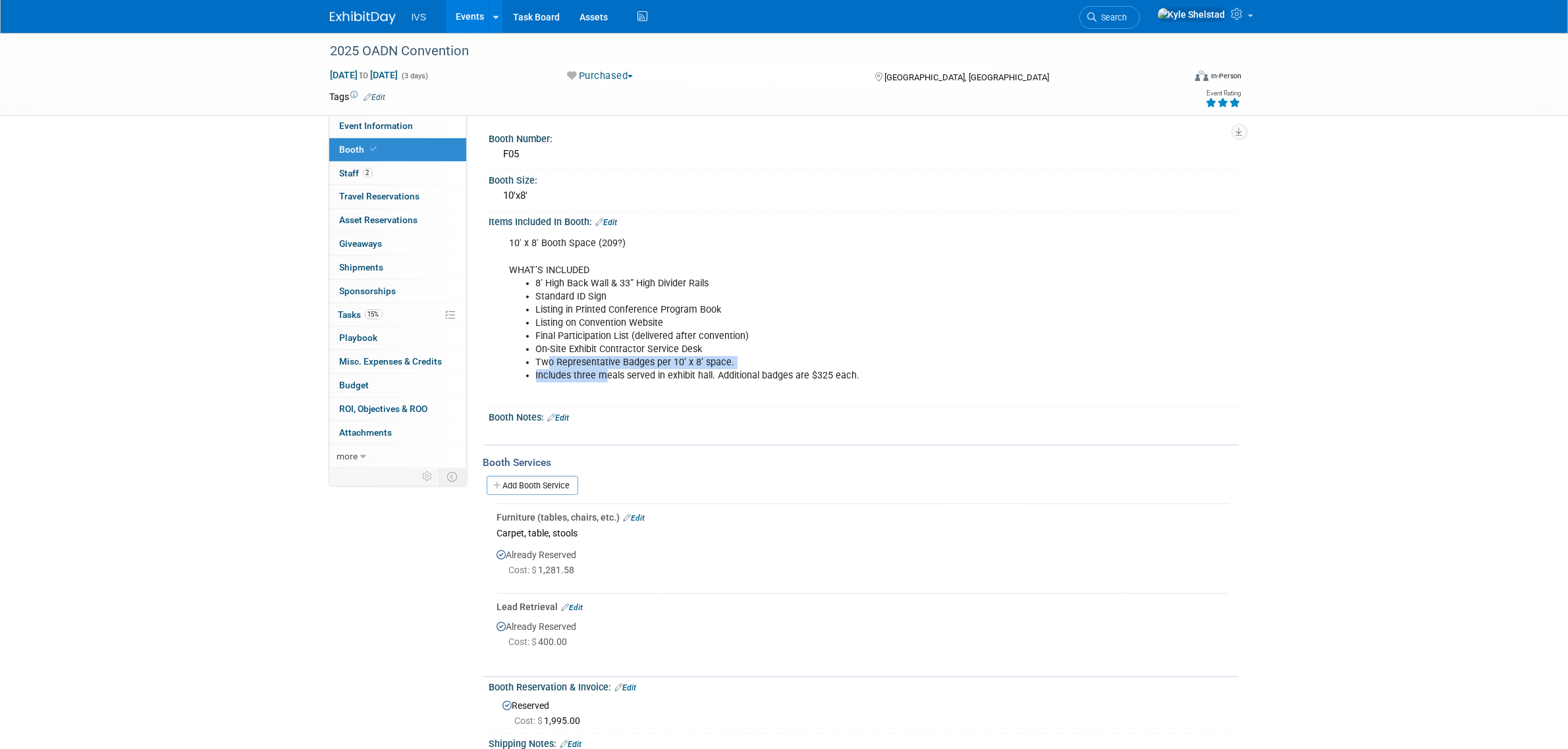
drag, startPoint x: 624, startPoint y: 379, endPoint x: 647, endPoint y: 386, distance: 24.0
click at [640, 384] on div "10' x 8' Booth Space (209?) WHAT’S INCLUDED 8’ High Back Wall & 33” High Divide…" at bounding box center [798, 316] width 594 height 172
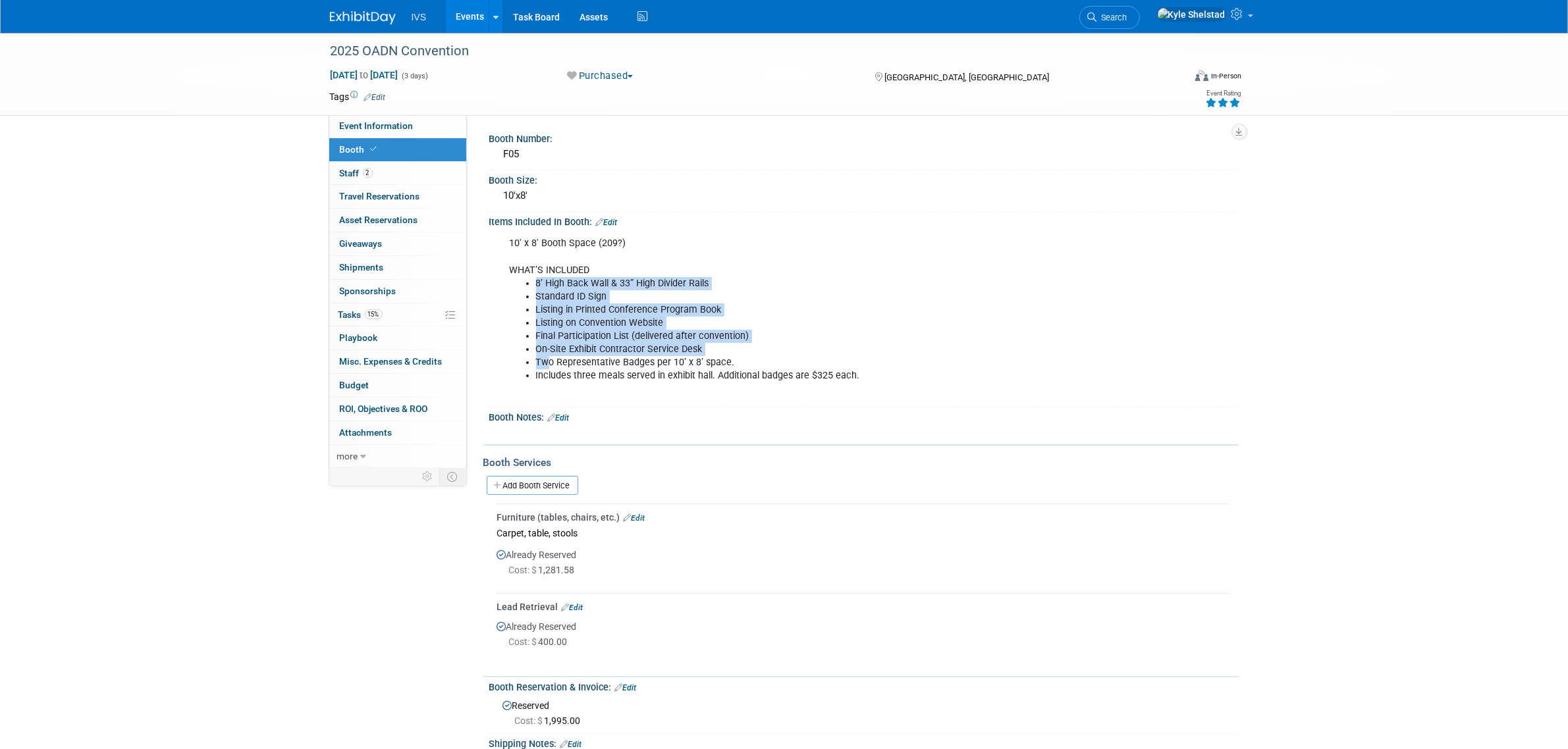
click at [648, 389] on div "10' x 8' Booth Space (209?) WHAT’S INCLUDED 8’ High Back Wall & 33” High Divide…" at bounding box center [798, 316] width 594 height 172
click at [650, 359] on li "Two Representative Badges per 10’ x 8’ space." at bounding box center [811, 363] width 550 height 13
drag, startPoint x: 569, startPoint y: 303, endPoint x: 699, endPoint y: 349, distance: 137.9
click at [681, 346] on ul "8’ High Back Wall & 33” High Divider Rails Standard ID Sign Listing in Printed …" at bounding box center [798, 330] width 577 height 106
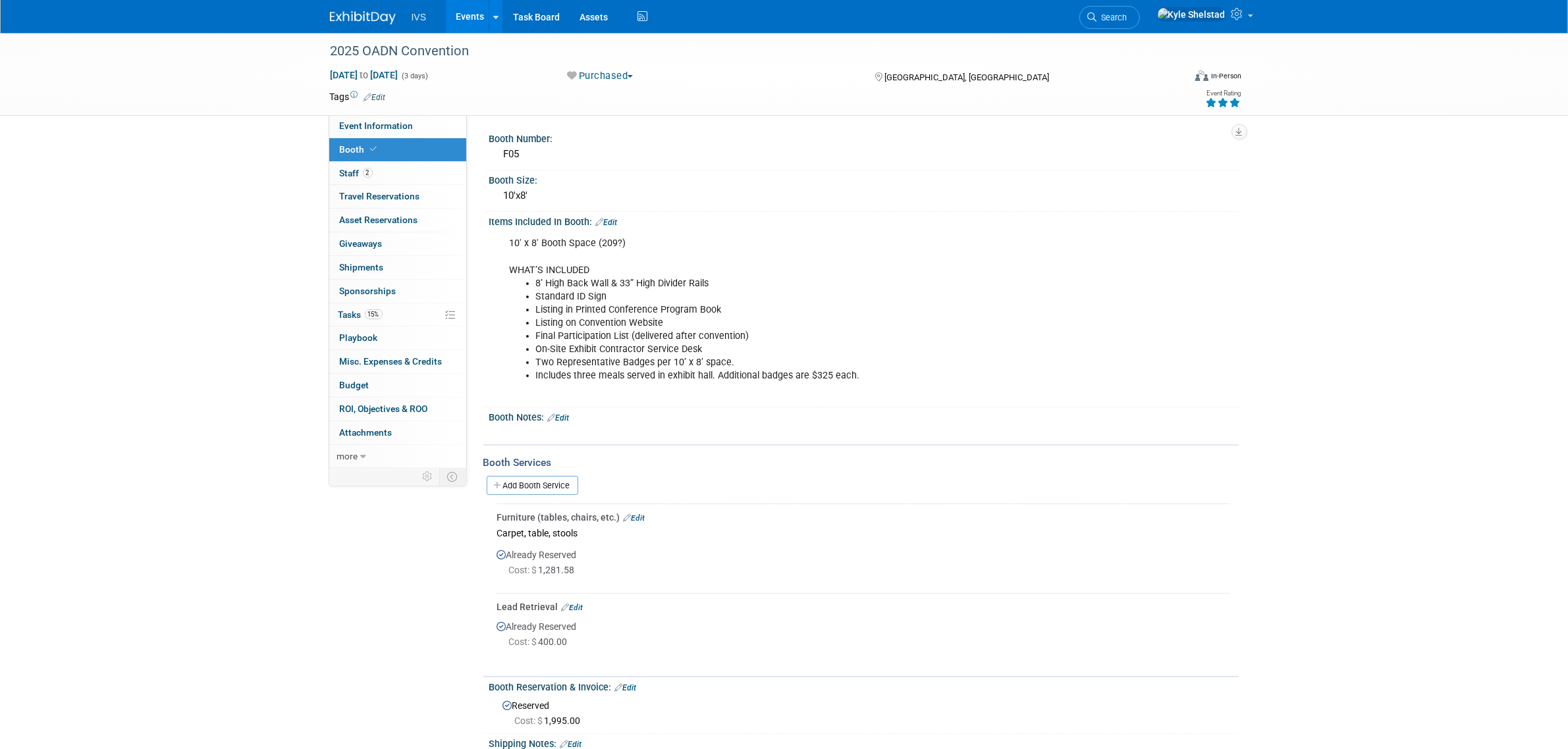
click at [699, 349] on li "On-Site Exhibit Contractor Service Desk" at bounding box center [811, 349] width 550 height 13
drag, startPoint x: 551, startPoint y: 303, endPoint x: 649, endPoint y: 340, distance: 104.8
click at [640, 338] on ul "8’ High Back Wall & 33” High Divider Rails Standard ID Sign Listing in Printed …" at bounding box center [798, 330] width 577 height 106
click at [649, 343] on li "On-Site Exhibit Contractor Service Desk" at bounding box center [811, 349] width 550 height 13
drag, startPoint x: 541, startPoint y: 282, endPoint x: 667, endPoint y: 303, distance: 127.7
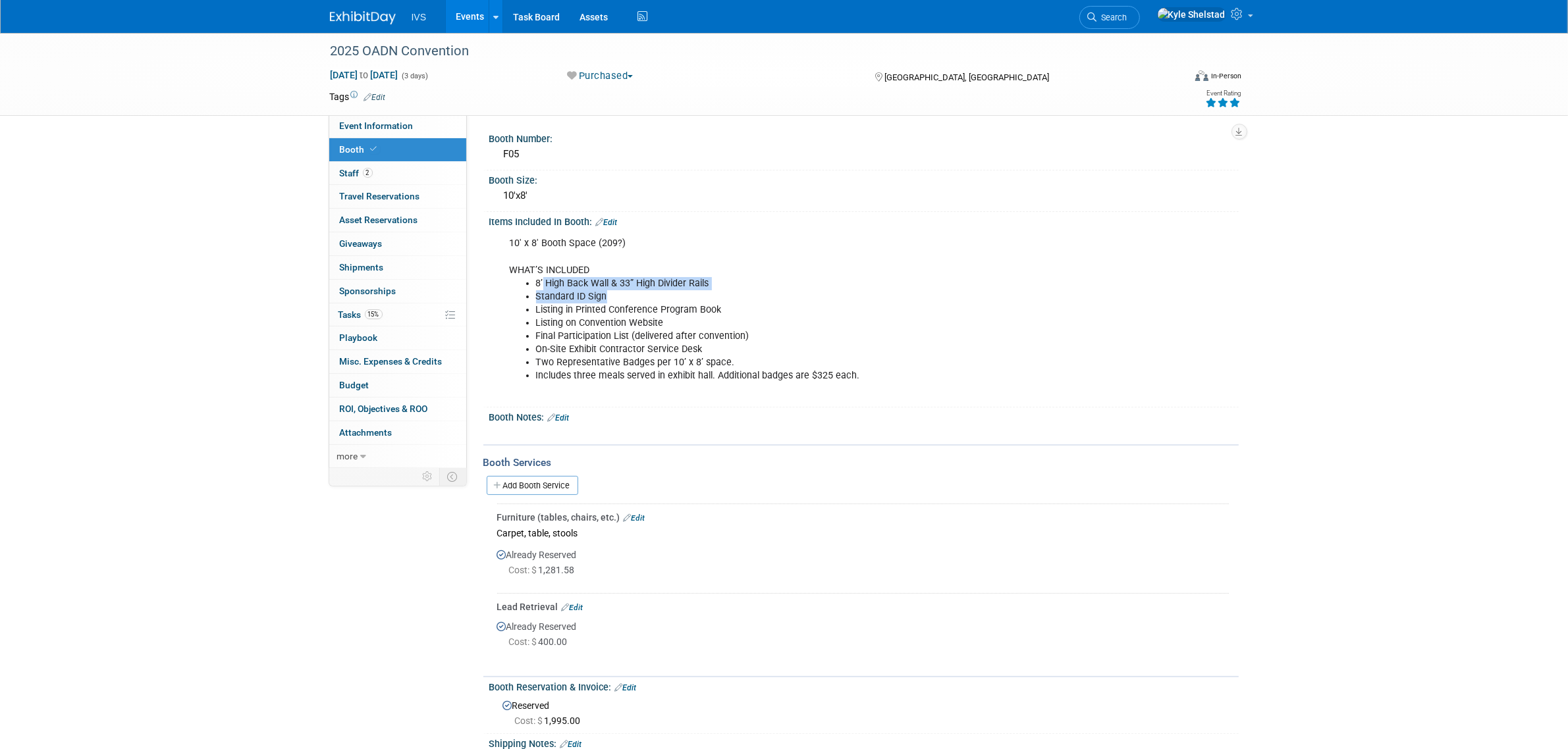
click at [665, 303] on ul "8’ High Back Wall & 33” High Divider Rails Standard ID Sign Listing in Printed …" at bounding box center [798, 330] width 577 height 106
click at [673, 306] on li "Listing in Printed Conference Program Book" at bounding box center [811, 310] width 550 height 13
drag, startPoint x: 552, startPoint y: 291, endPoint x: 656, endPoint y: 349, distance: 119.1
click at [653, 347] on ul "8’ High Back Wall & 33” High Divider Rails Standard ID Sign Listing in Printed …" at bounding box center [798, 330] width 577 height 106
click at [656, 349] on li "On-Site Exhibit Contractor Service Desk" at bounding box center [811, 349] width 550 height 13
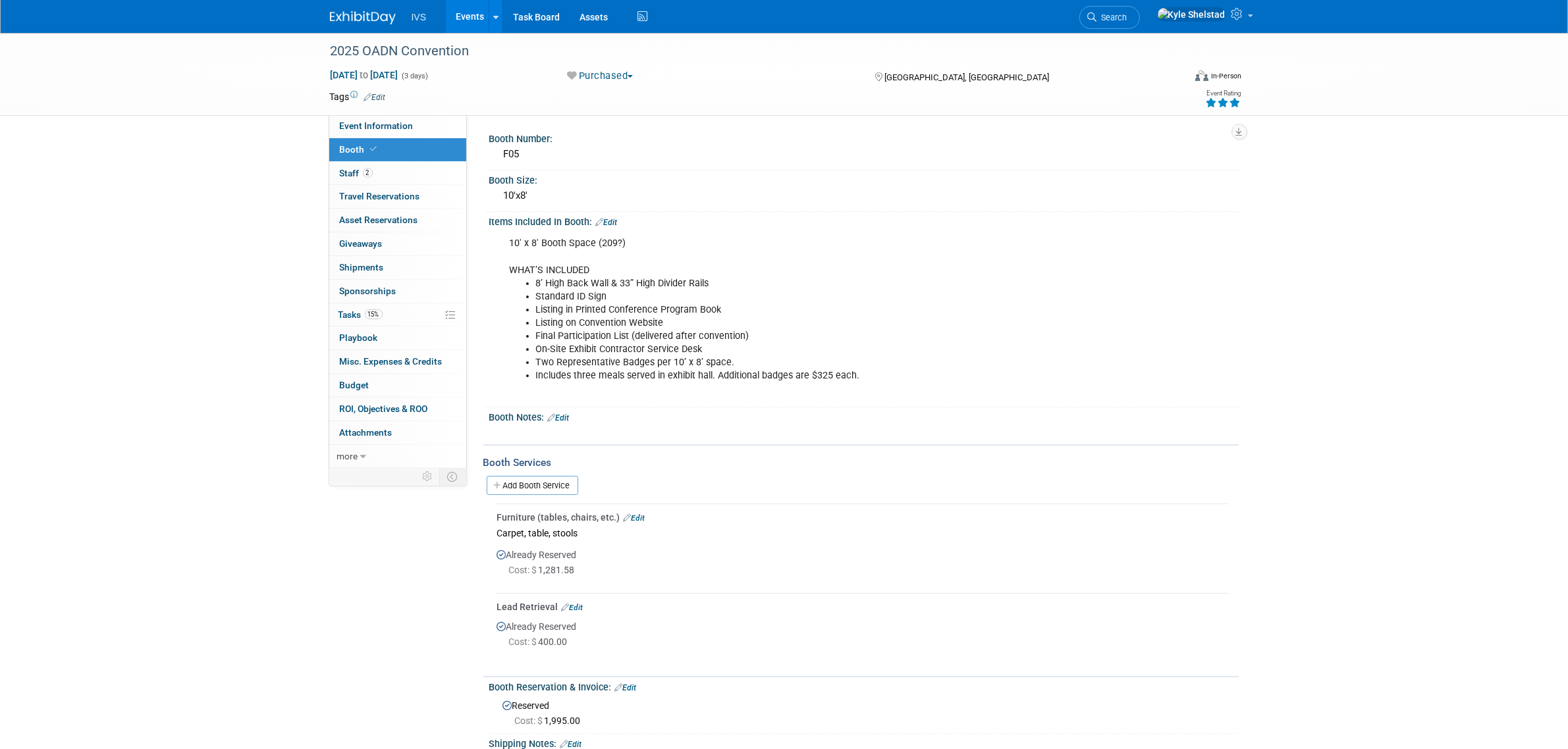
click at [480, 15] on link "Events" at bounding box center [470, 16] width 48 height 33
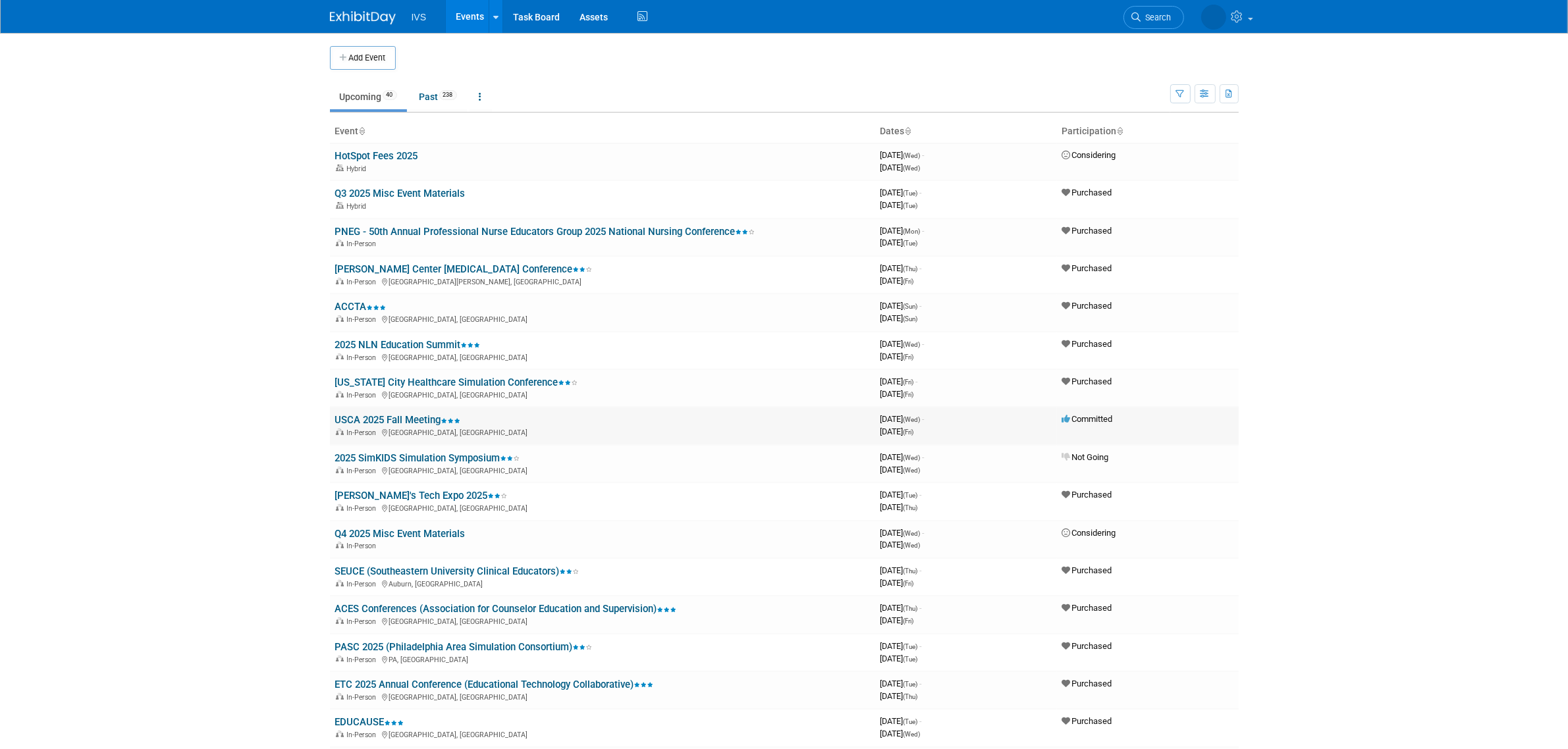
click at [705, 431] on div "In-Person [GEOGRAPHIC_DATA], [GEOGRAPHIC_DATA]" at bounding box center [603, 431] width 535 height 10
click at [425, 340] on link "2025 NLN Education Summit" at bounding box center [408, 345] width 145 height 12
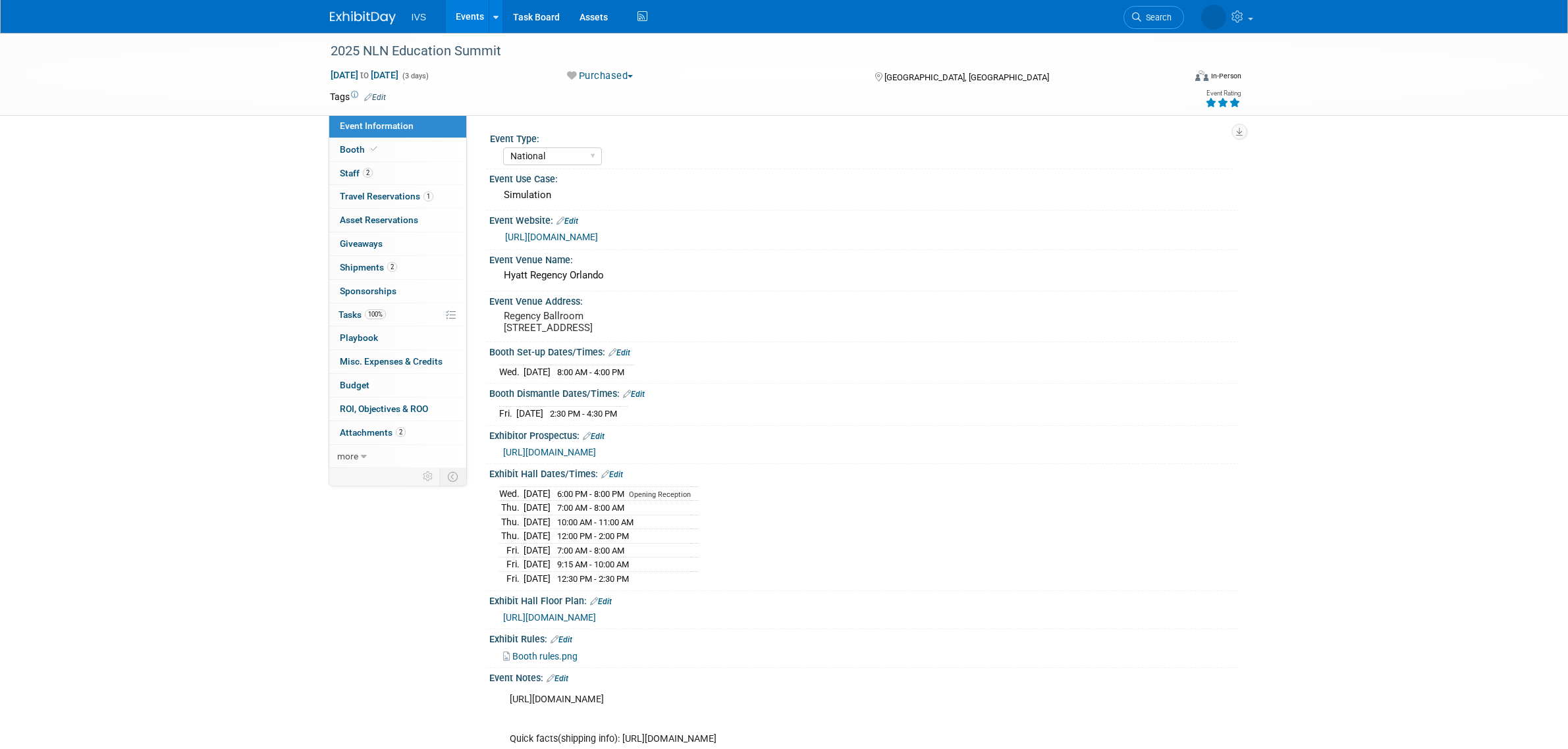
select select "National"
click at [476, 22] on link "Events" at bounding box center [470, 16] width 48 height 33
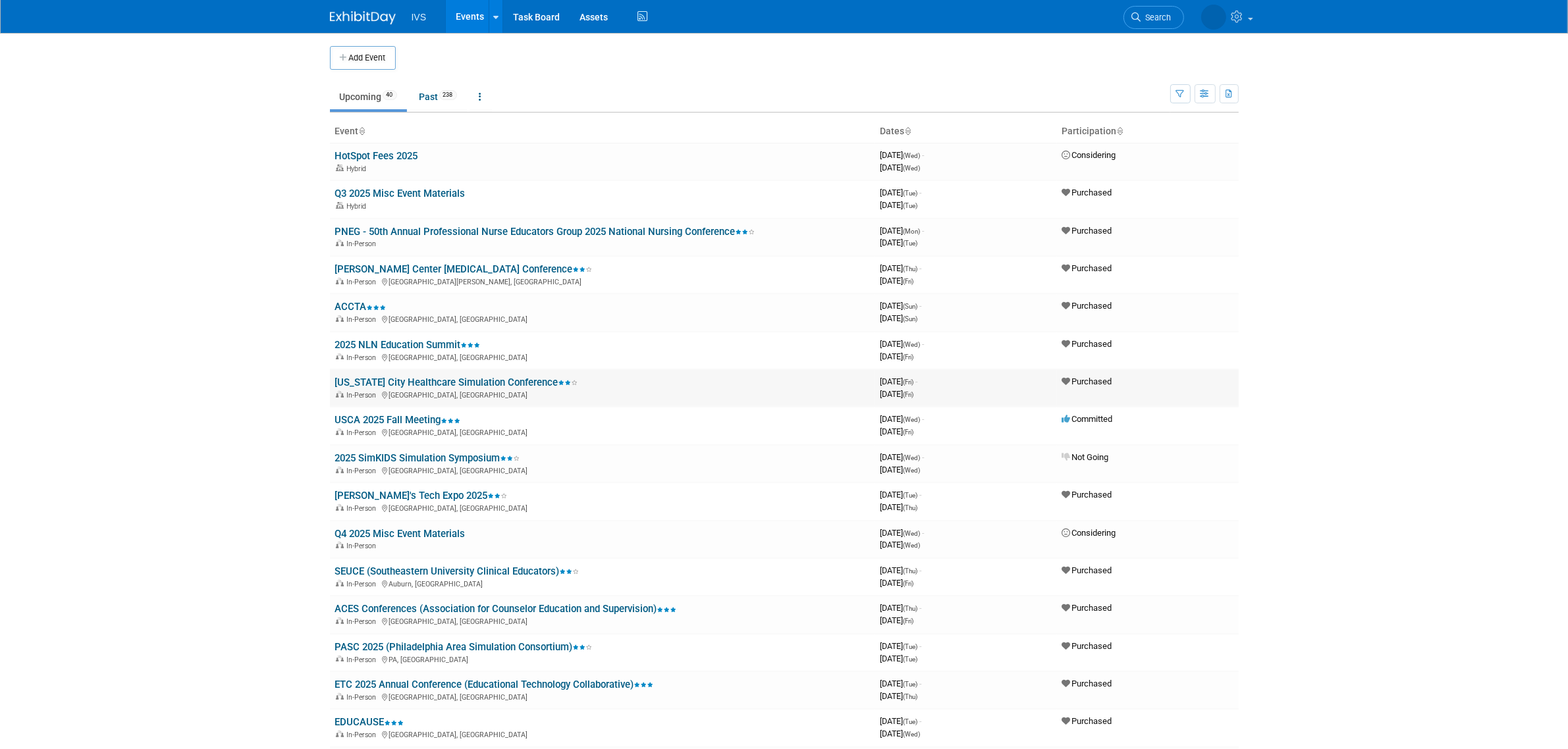
click at [461, 380] on link "[US_STATE] City Healthcare Simulation Conference" at bounding box center [457, 382] width 243 height 12
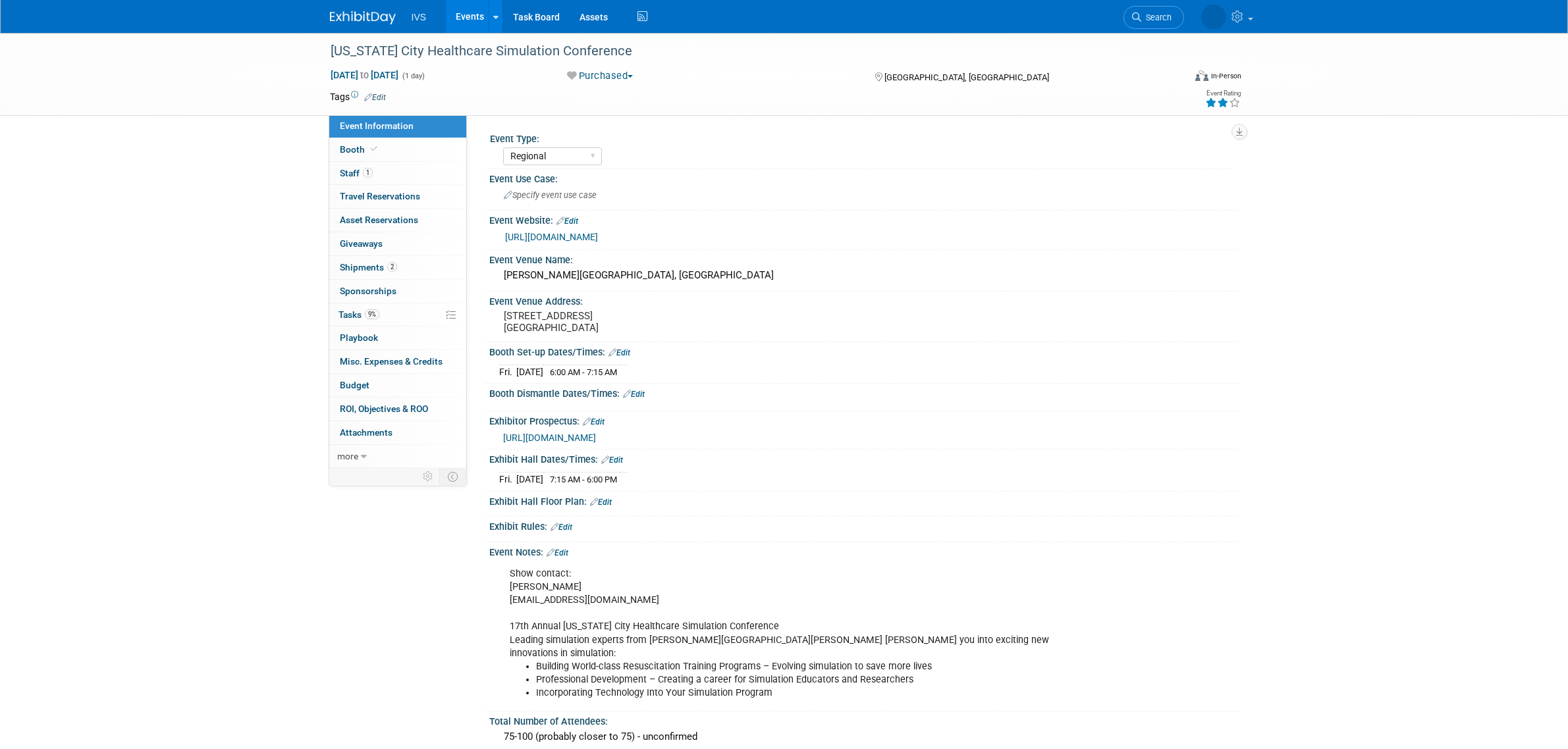
select select "Regional"
click at [406, 181] on link "1 Staff 1" at bounding box center [398, 173] width 137 height 23
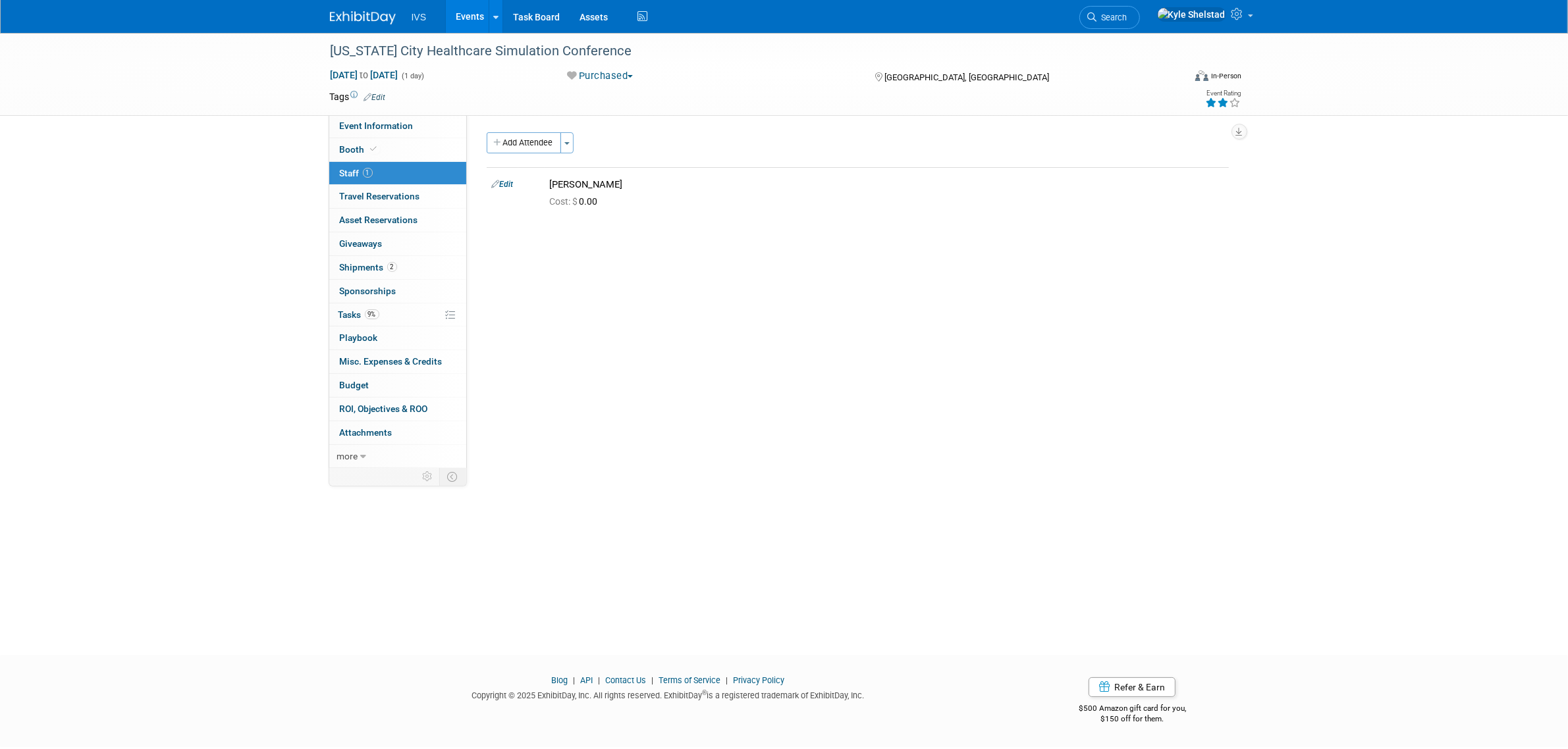
click at [465, 15] on link "Events" at bounding box center [470, 16] width 48 height 33
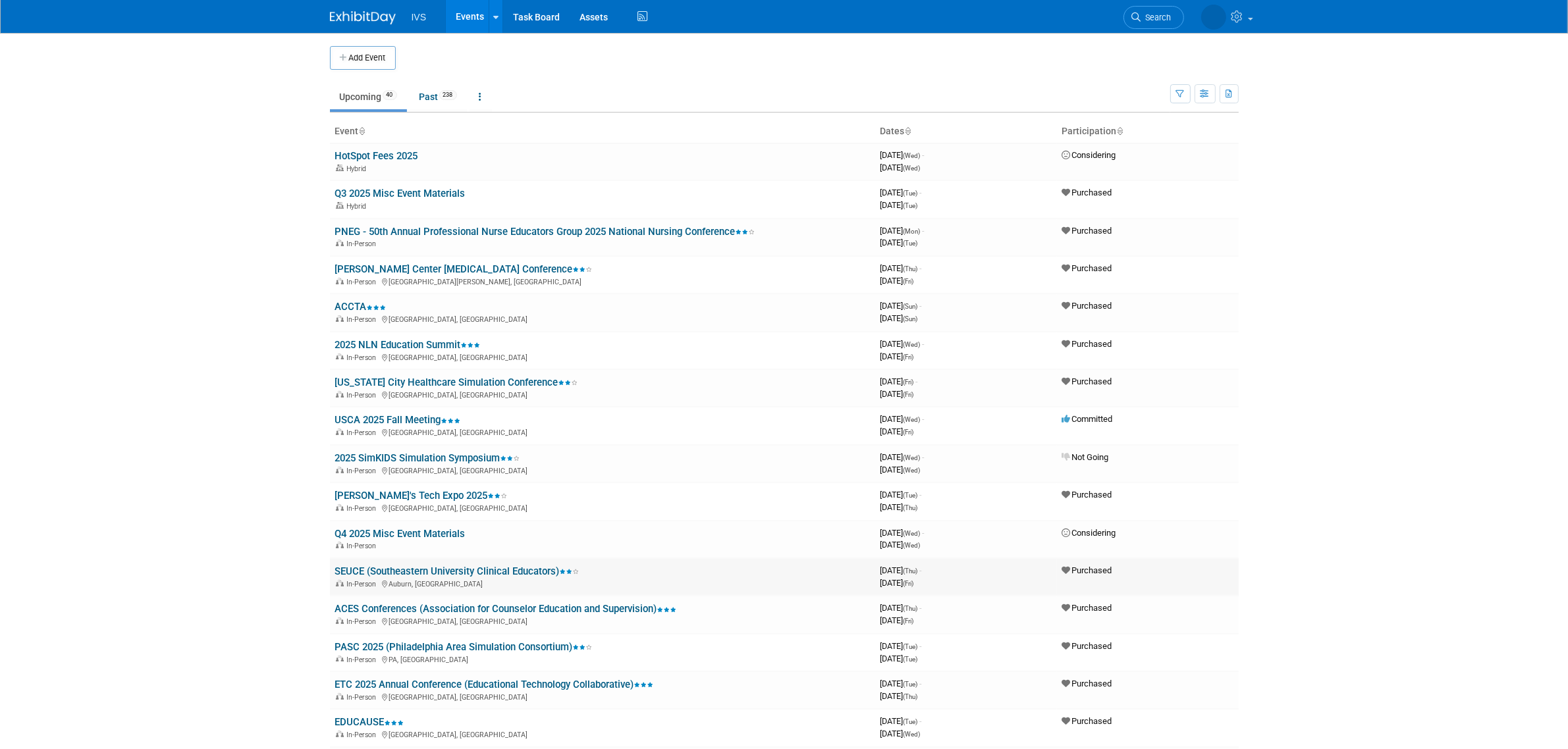
click at [453, 566] on link "SEUCE (Southeastern University Clinical Educators)" at bounding box center [457, 572] width 244 height 12
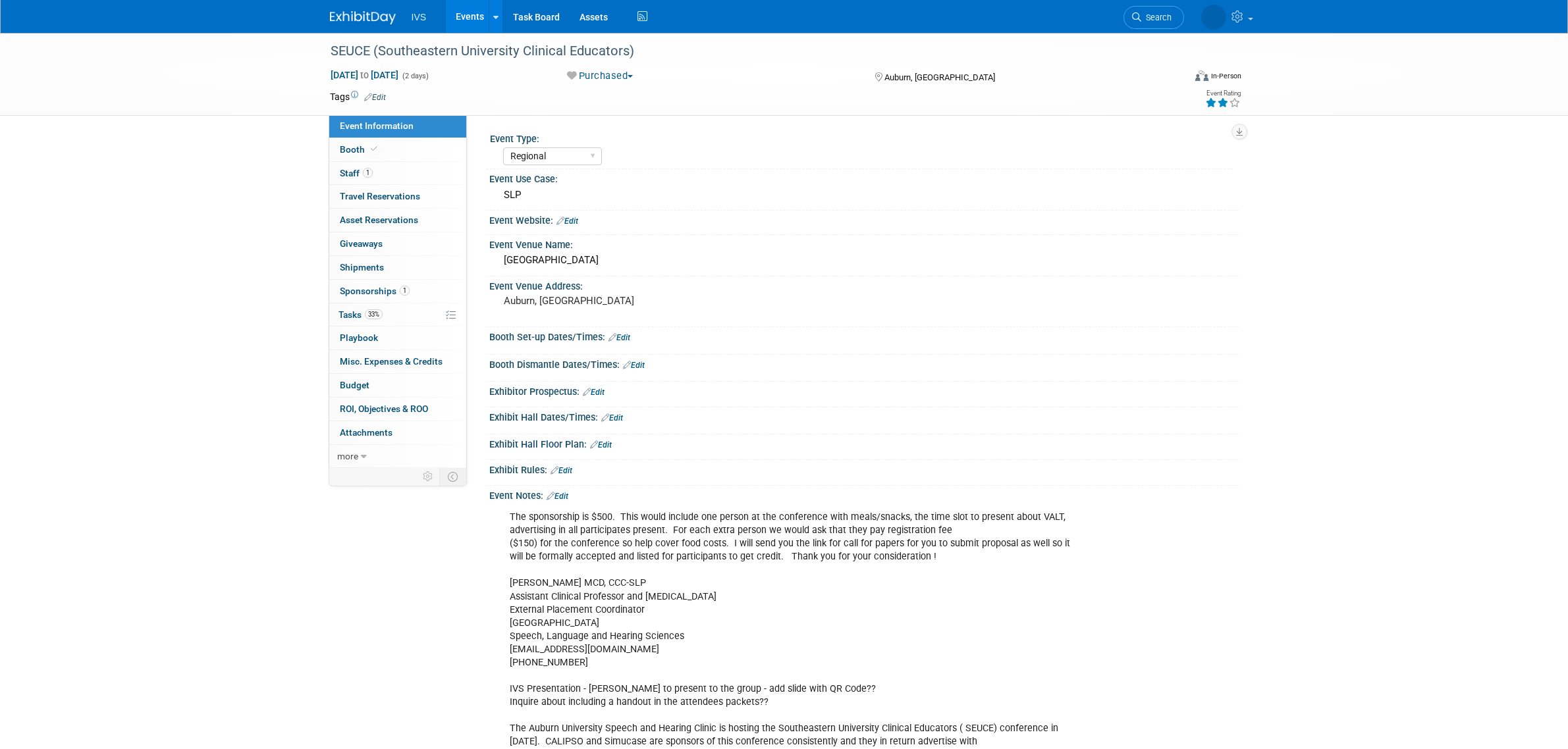
select select "Regional"
